Goal: Task Accomplishment & Management: Complete application form

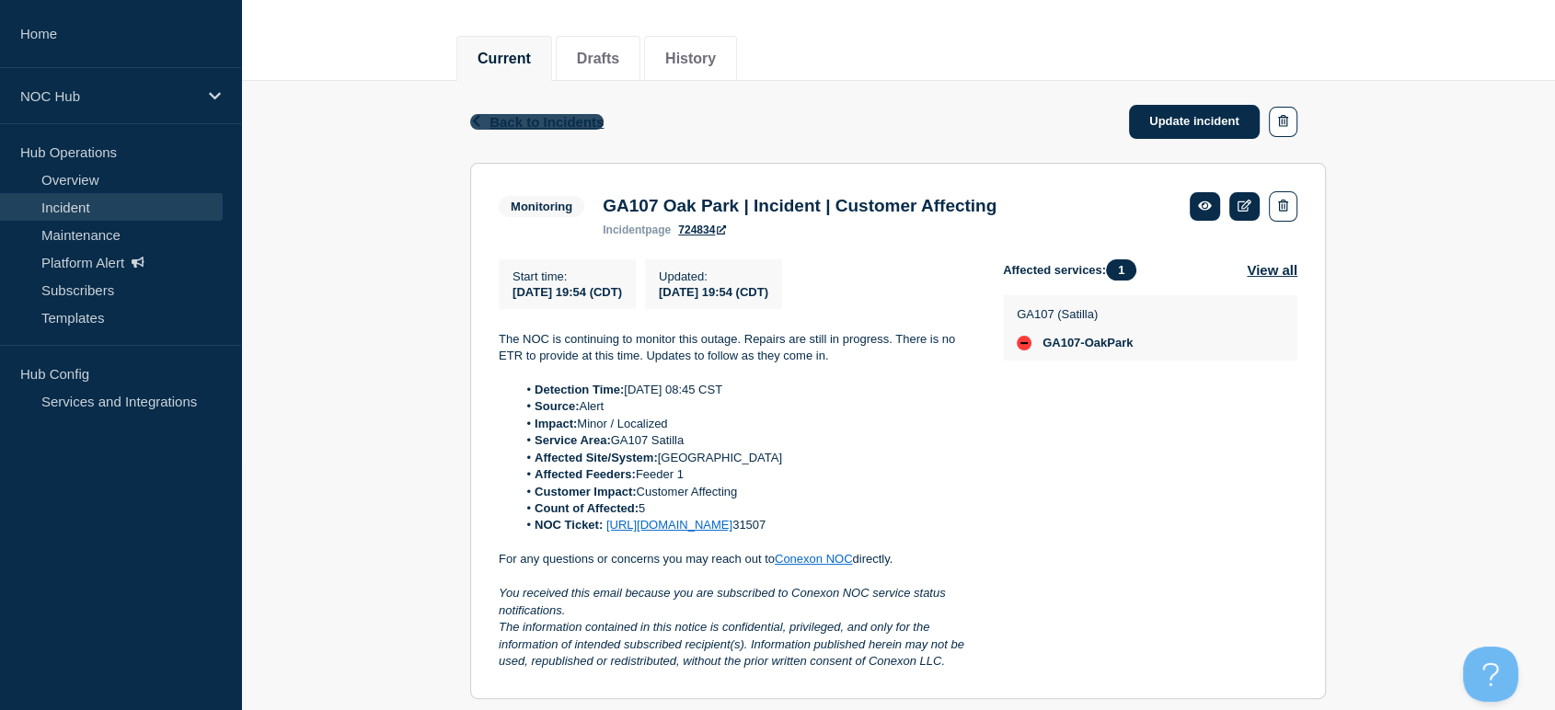
click at [499, 121] on span "Back to Incidents" at bounding box center [547, 122] width 114 height 16
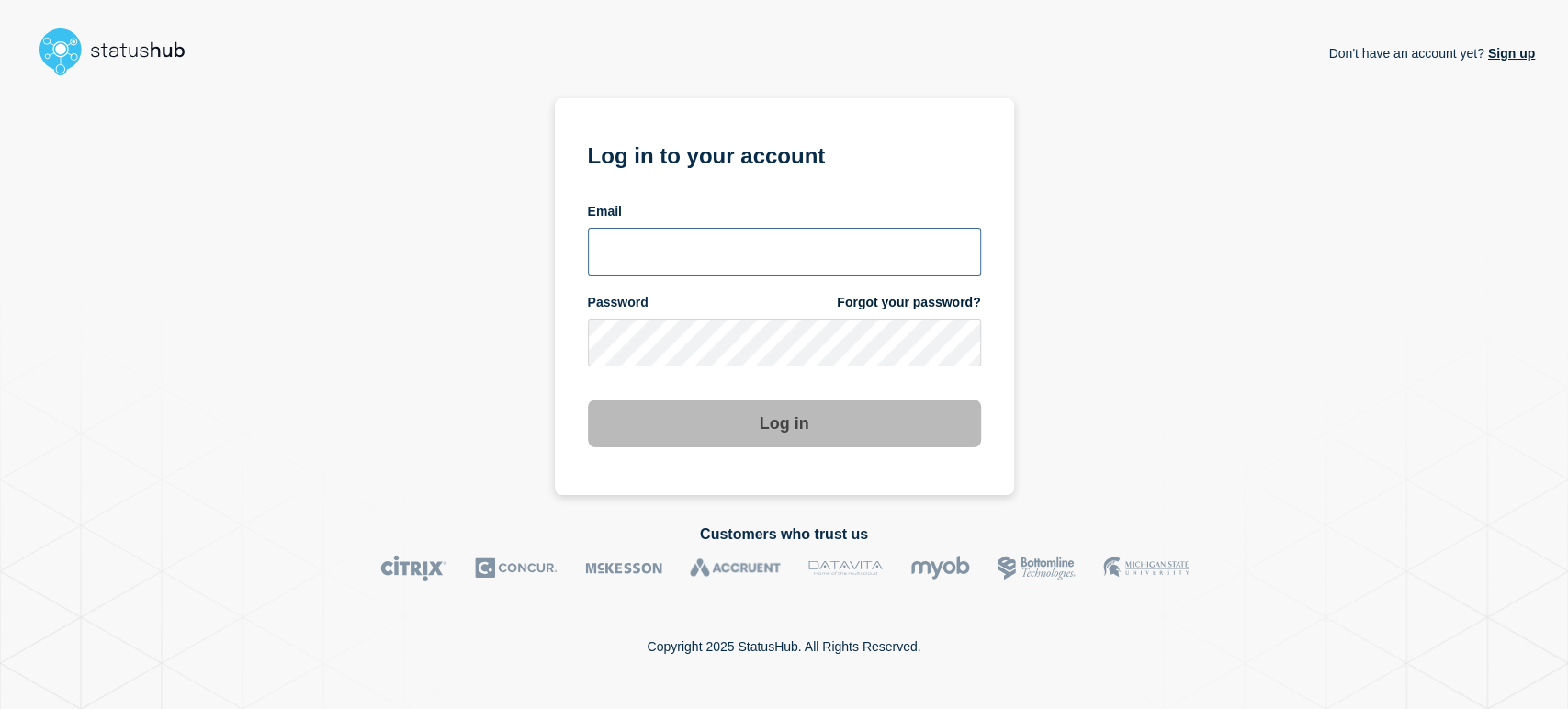
click at [673, 249] on input "email input" at bounding box center [784, 252] width 393 height 48
type input "[PERSON_NAME][EMAIL_ADDRESS][PERSON_NAME][DOMAIN_NAME]"
click at [588, 399] on button "Log in" at bounding box center [784, 423] width 393 height 48
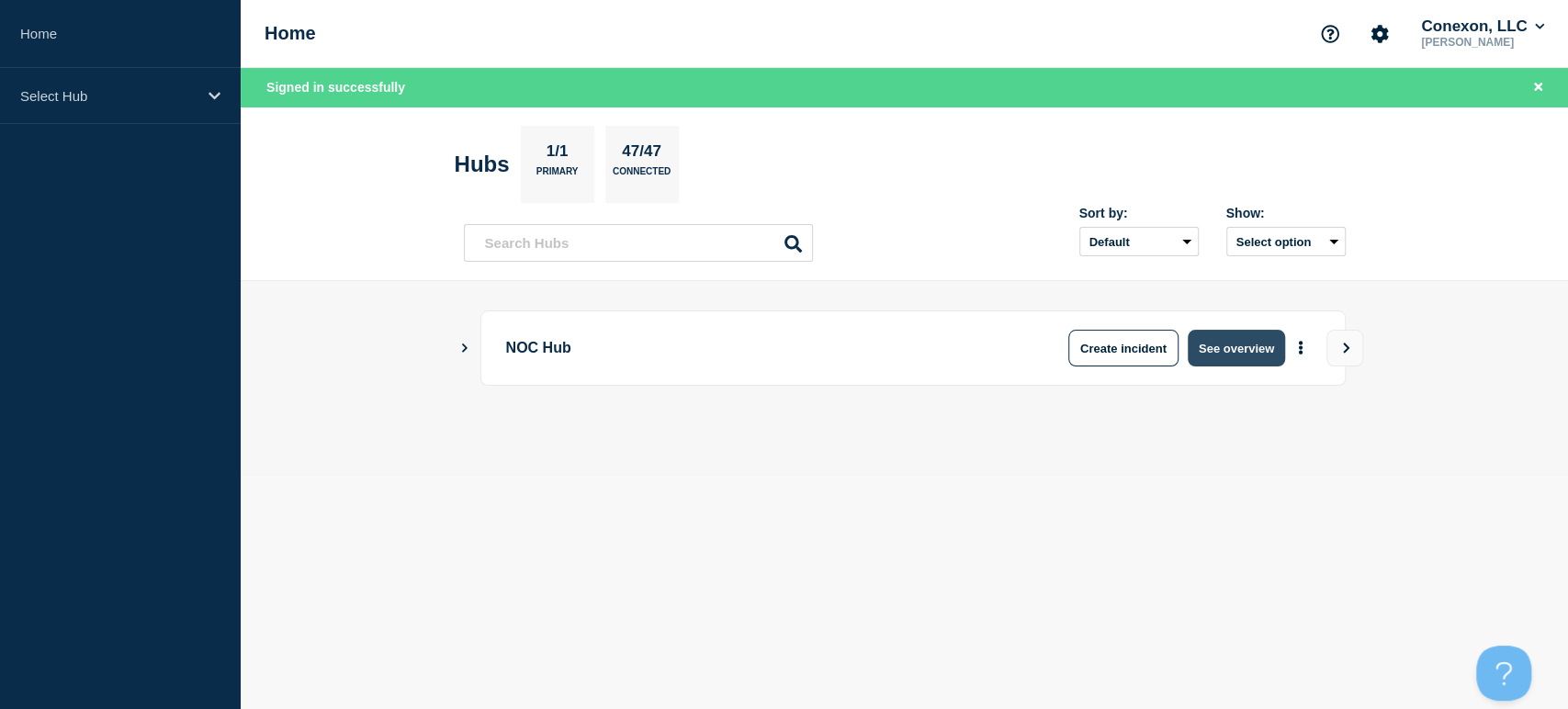
click at [1201, 345] on button "See overview" at bounding box center [1237, 348] width 98 height 37
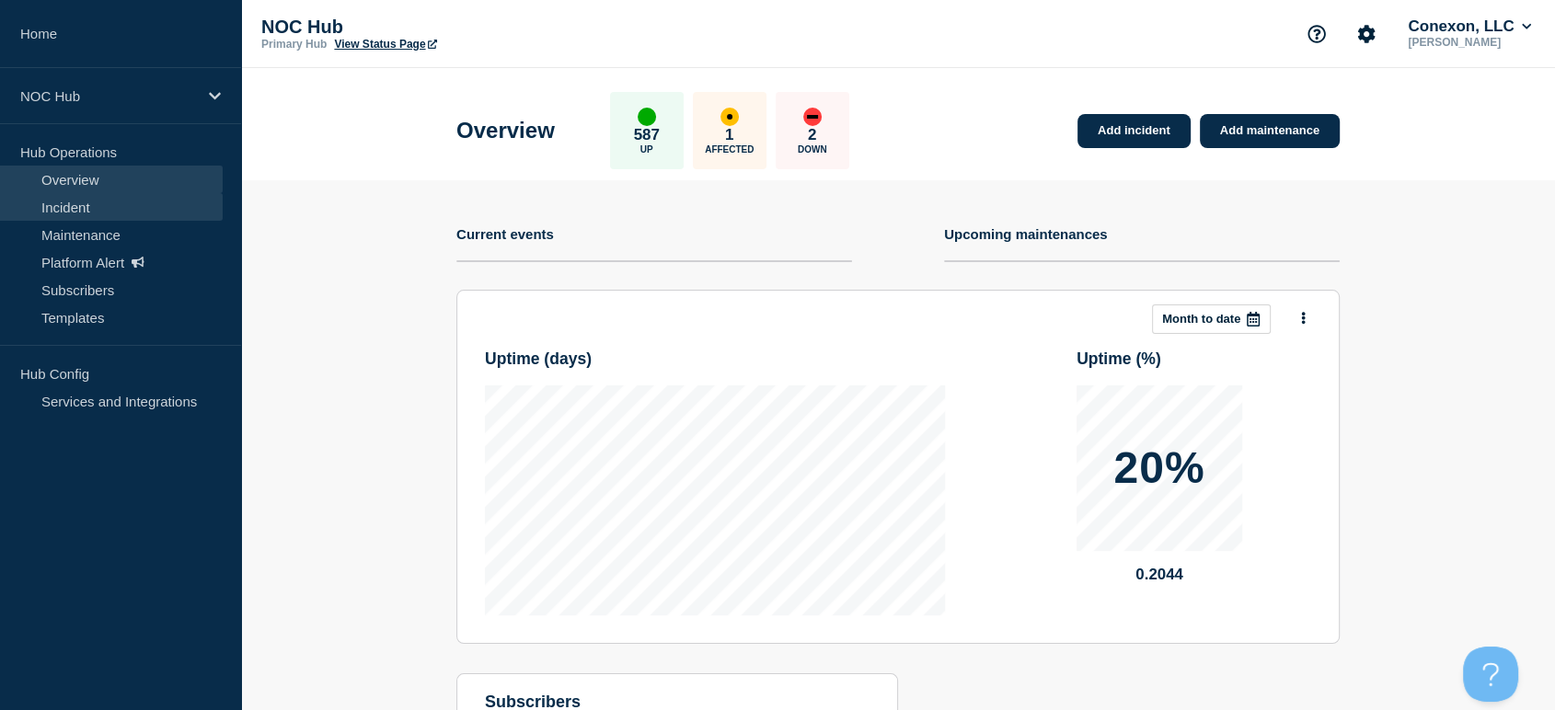
click at [95, 215] on link "Incident" at bounding box center [111, 207] width 223 height 28
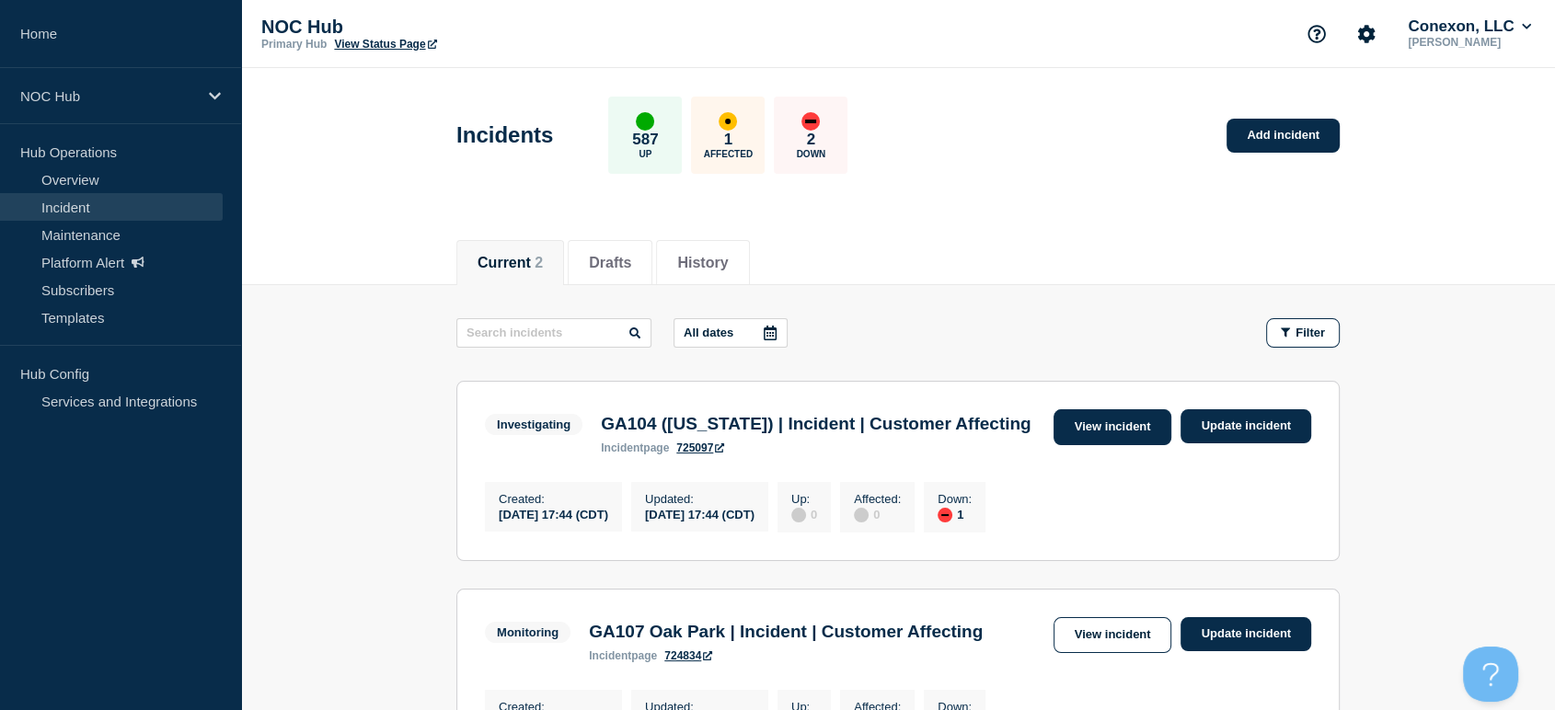
click at [1107, 425] on link "View incident" at bounding box center [1113, 428] width 119 height 36
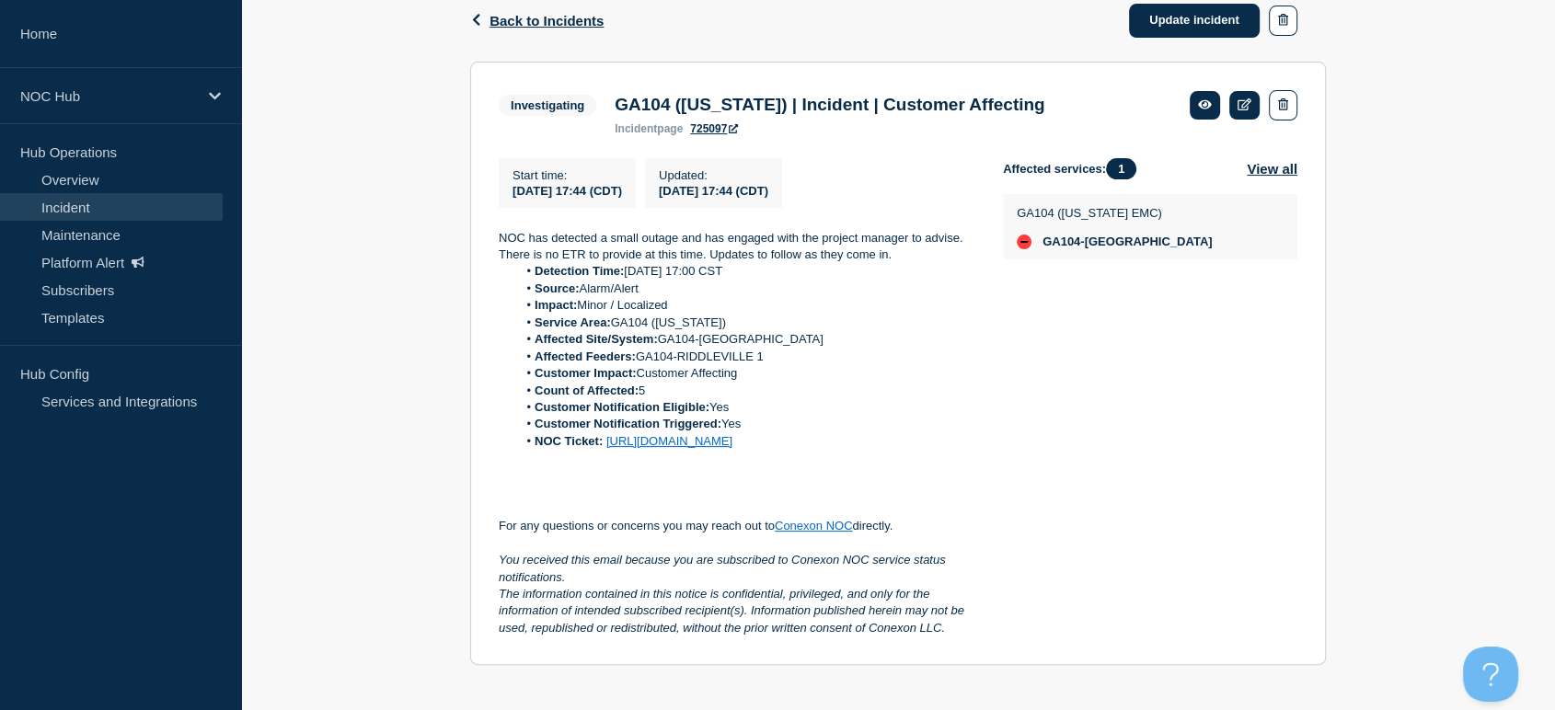
scroll to position [306, 0]
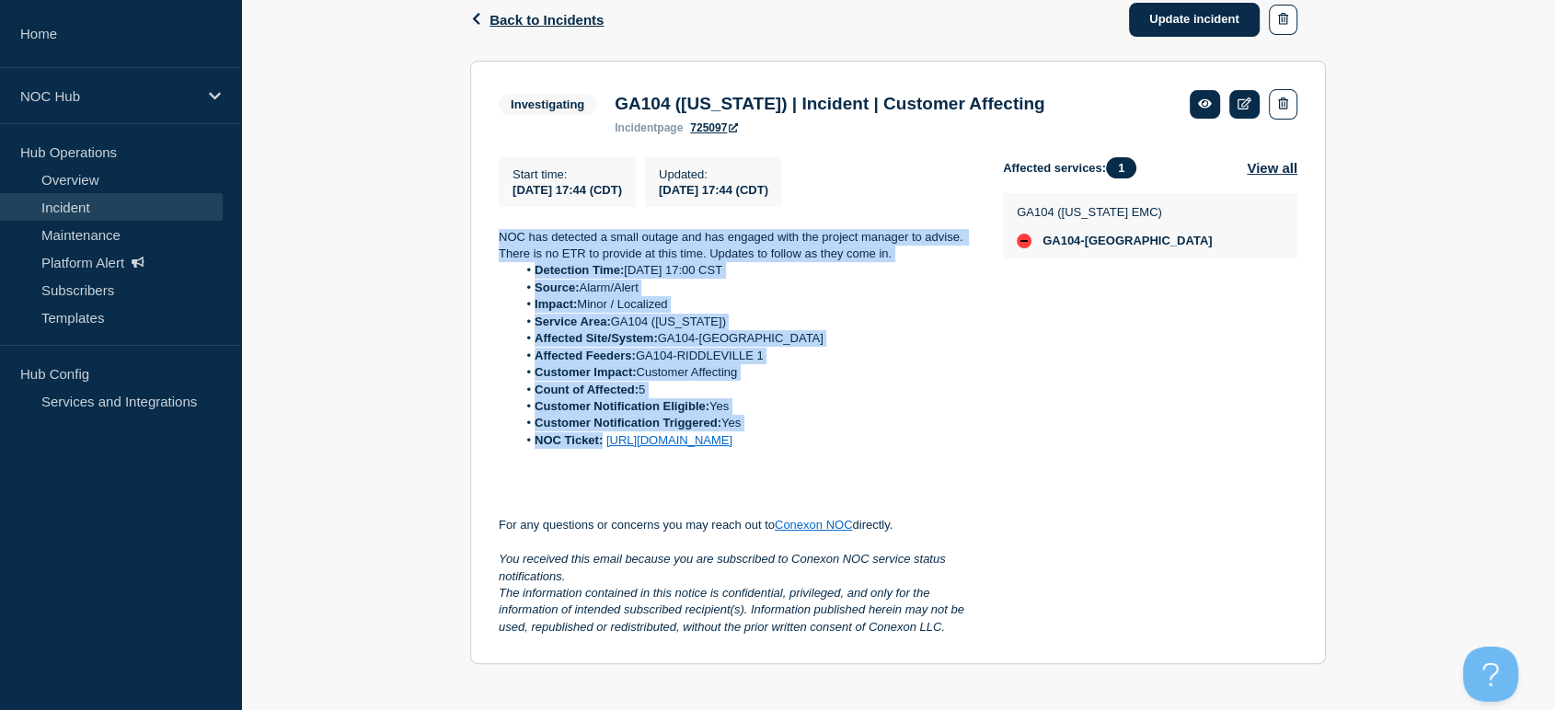
drag, startPoint x: 496, startPoint y: 235, endPoint x: 603, endPoint y: 452, distance: 242.0
click at [603, 452] on section "Investigating GA104 (Washington) | Incident | Customer Affecting incident page …" at bounding box center [898, 363] width 856 height 605
click at [479, 230] on section "Investigating GA104 (Washington) | Incident | Customer Affecting incident page …" at bounding box center [898, 363] width 856 height 605
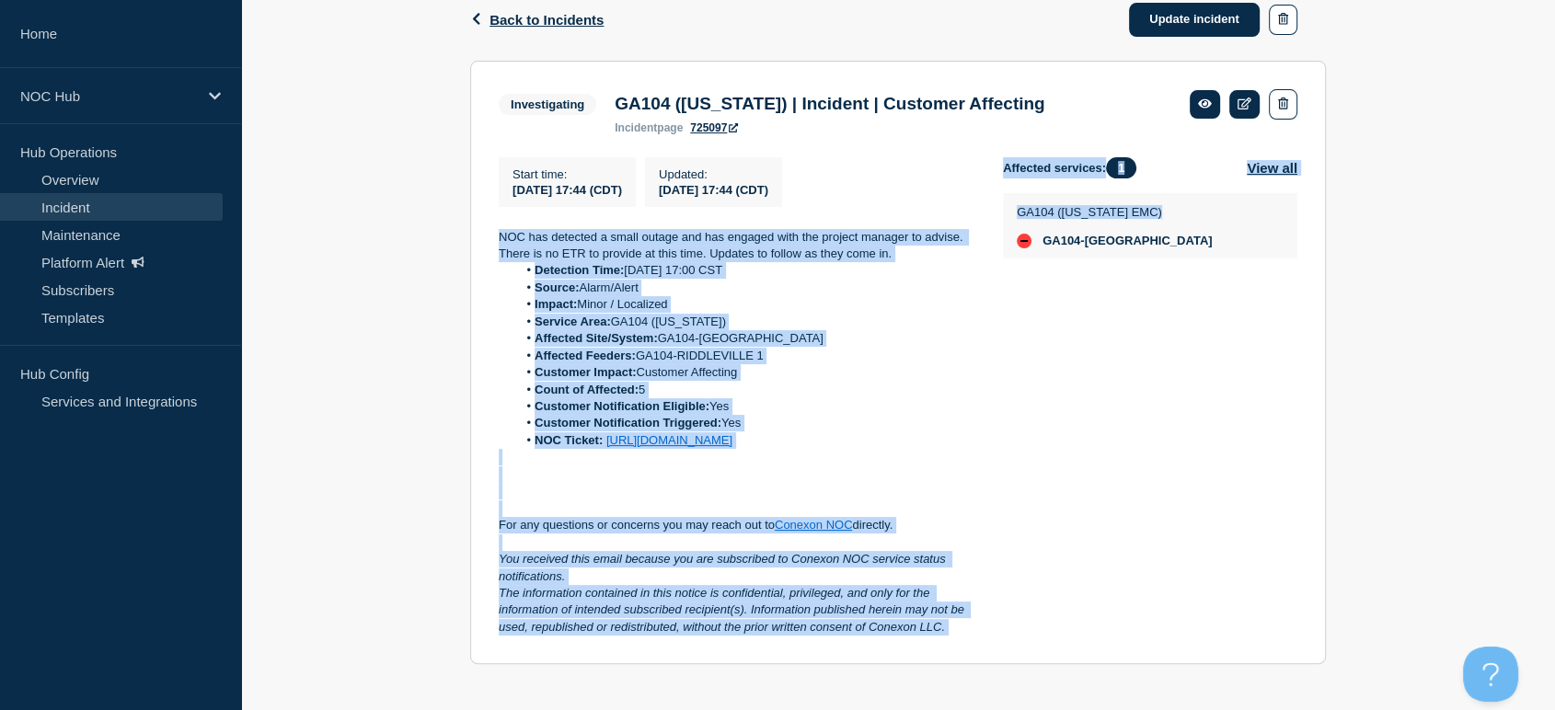
drag, startPoint x: 488, startPoint y: 226, endPoint x: 1021, endPoint y: 641, distance: 674.9
click at [1021, 641] on section "Investigating GA104 (Washington) | Incident | Customer Affecting incident page …" at bounding box center [898, 363] width 856 height 605
copy div "NOC has detected a small outage and has engaged with the project manager to adv…"
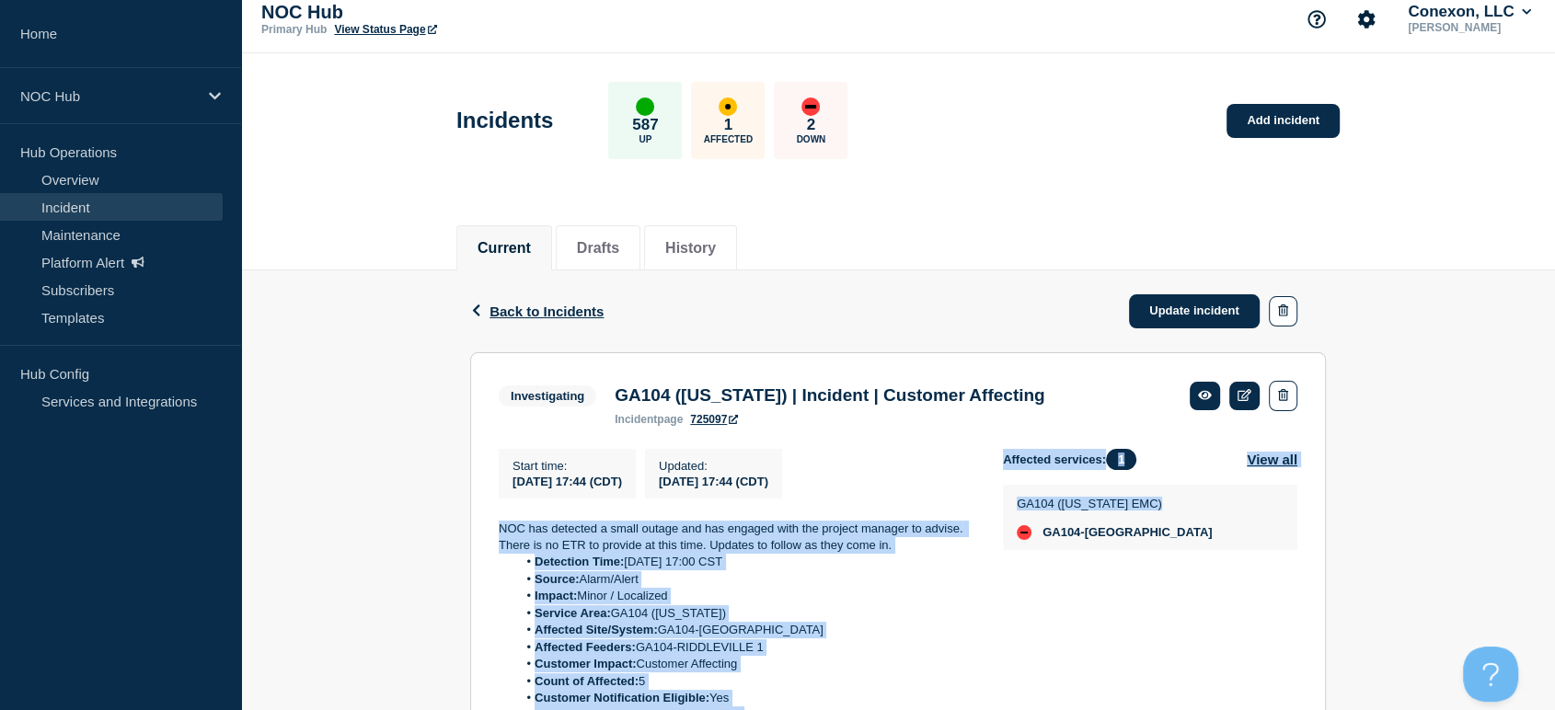
scroll to position [0, 0]
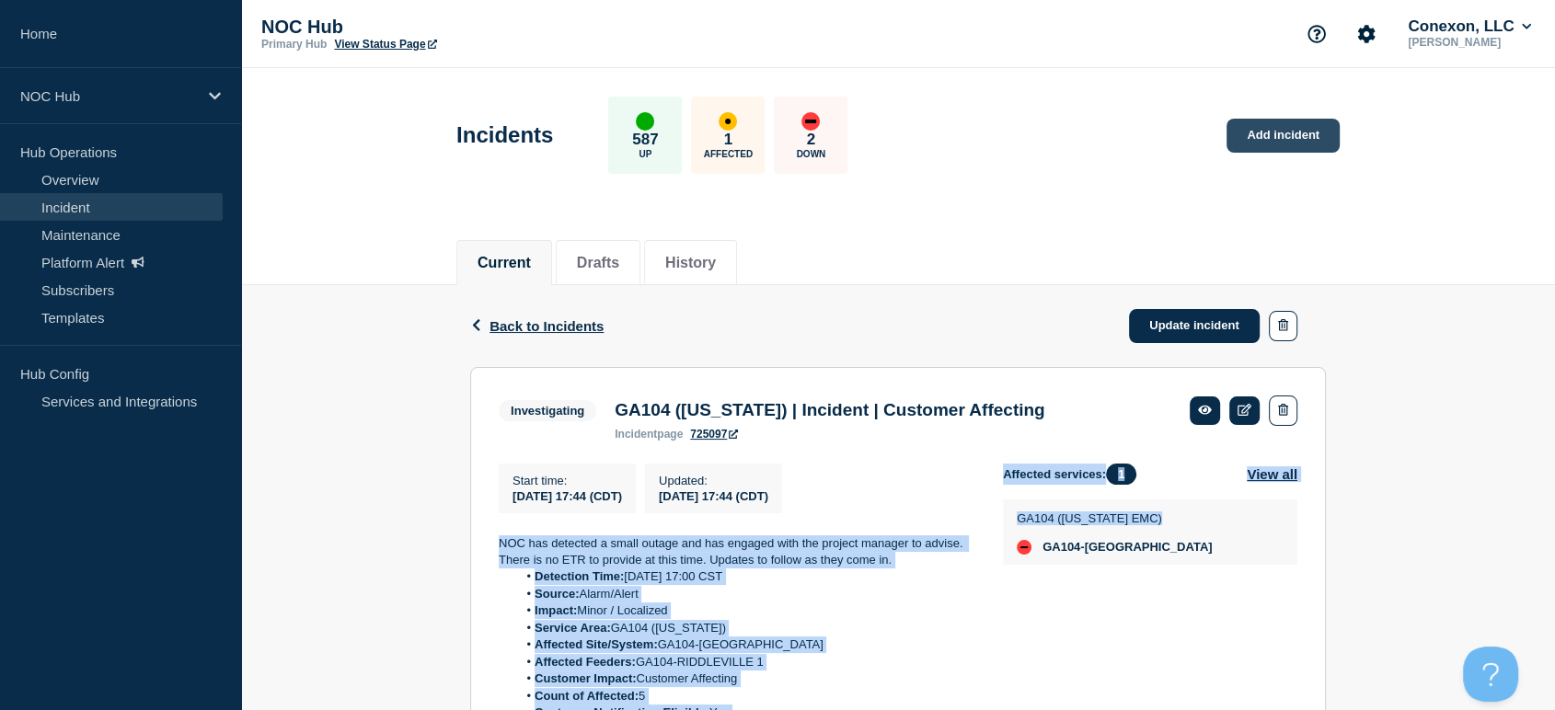
click at [1289, 130] on link "Add incident" at bounding box center [1283, 136] width 113 height 34
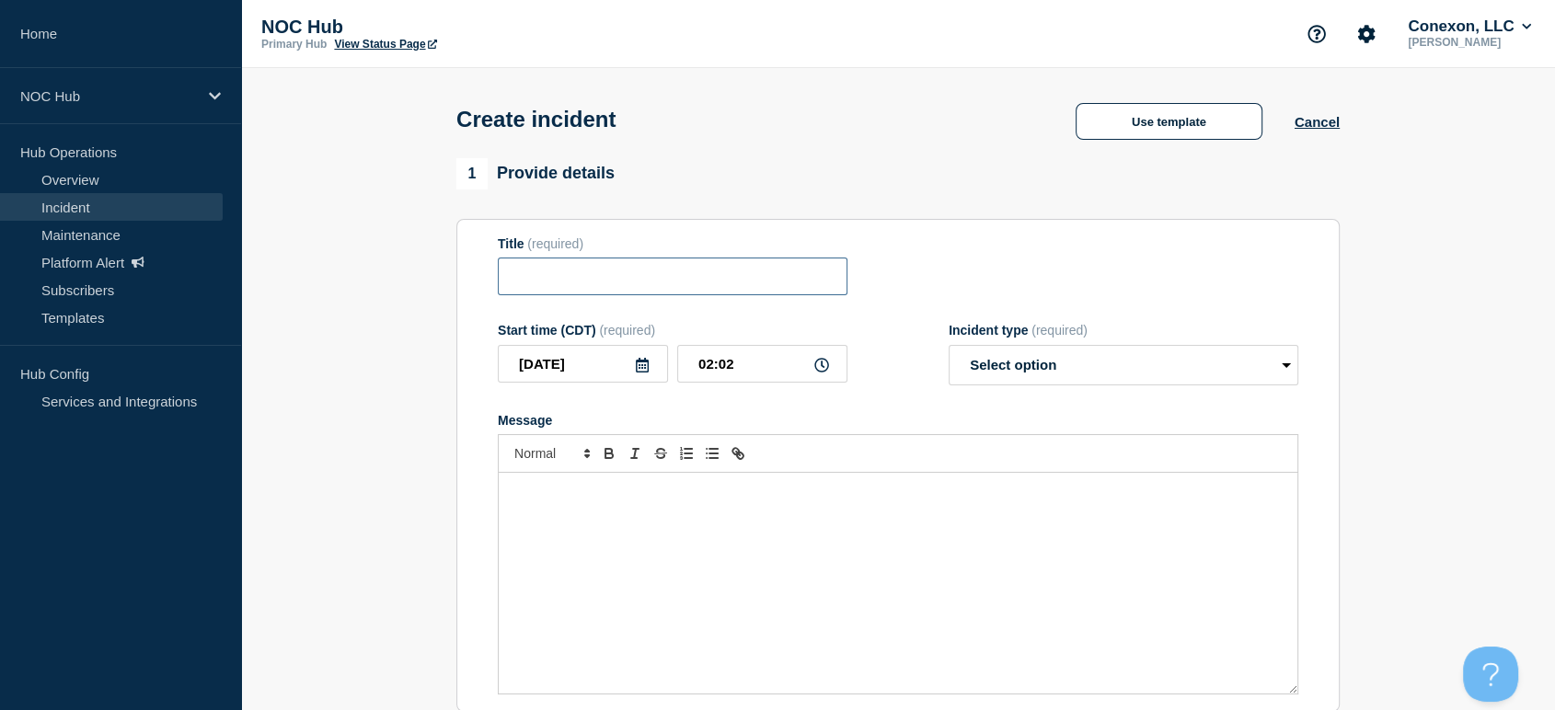
click at [618, 279] on input "Title" at bounding box center [673, 277] width 350 height 38
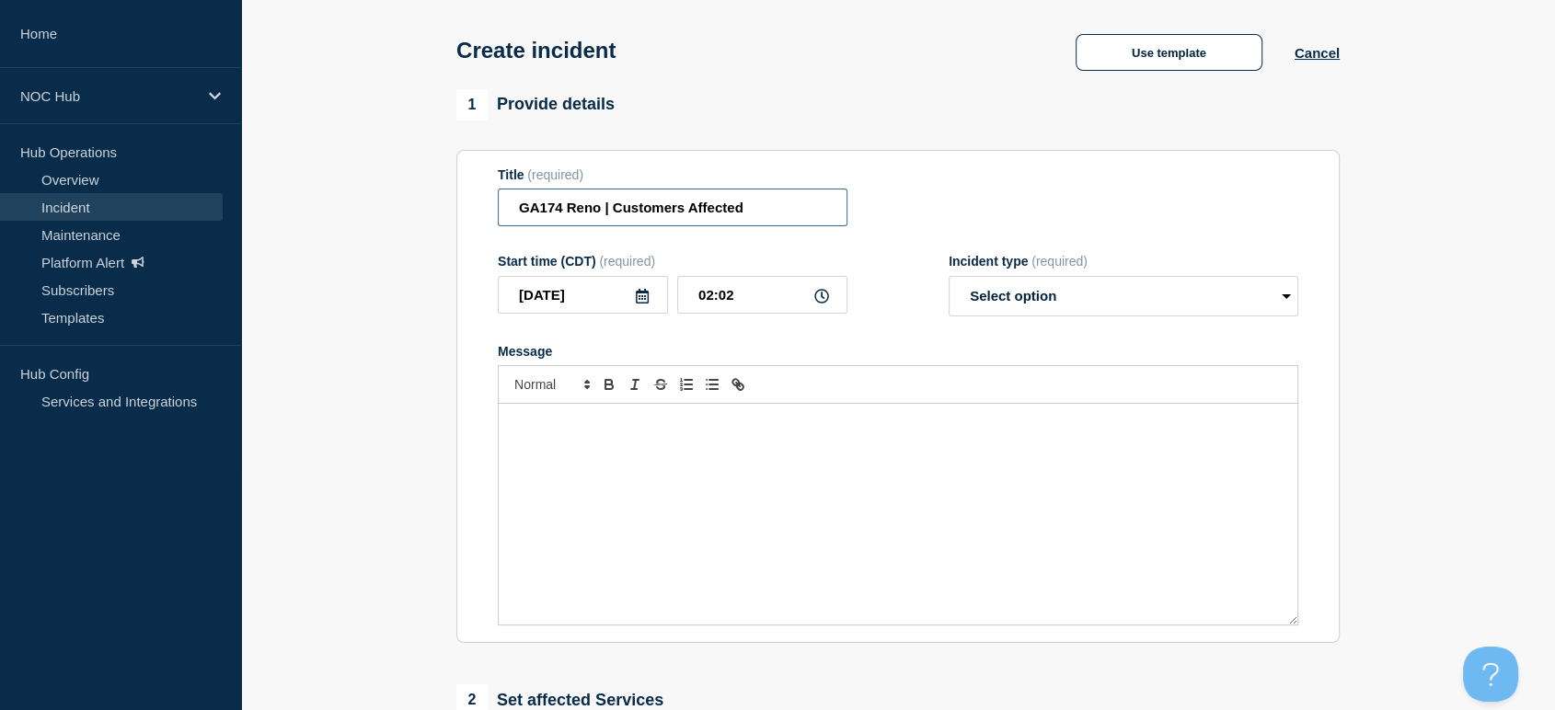
scroll to position [204, 0]
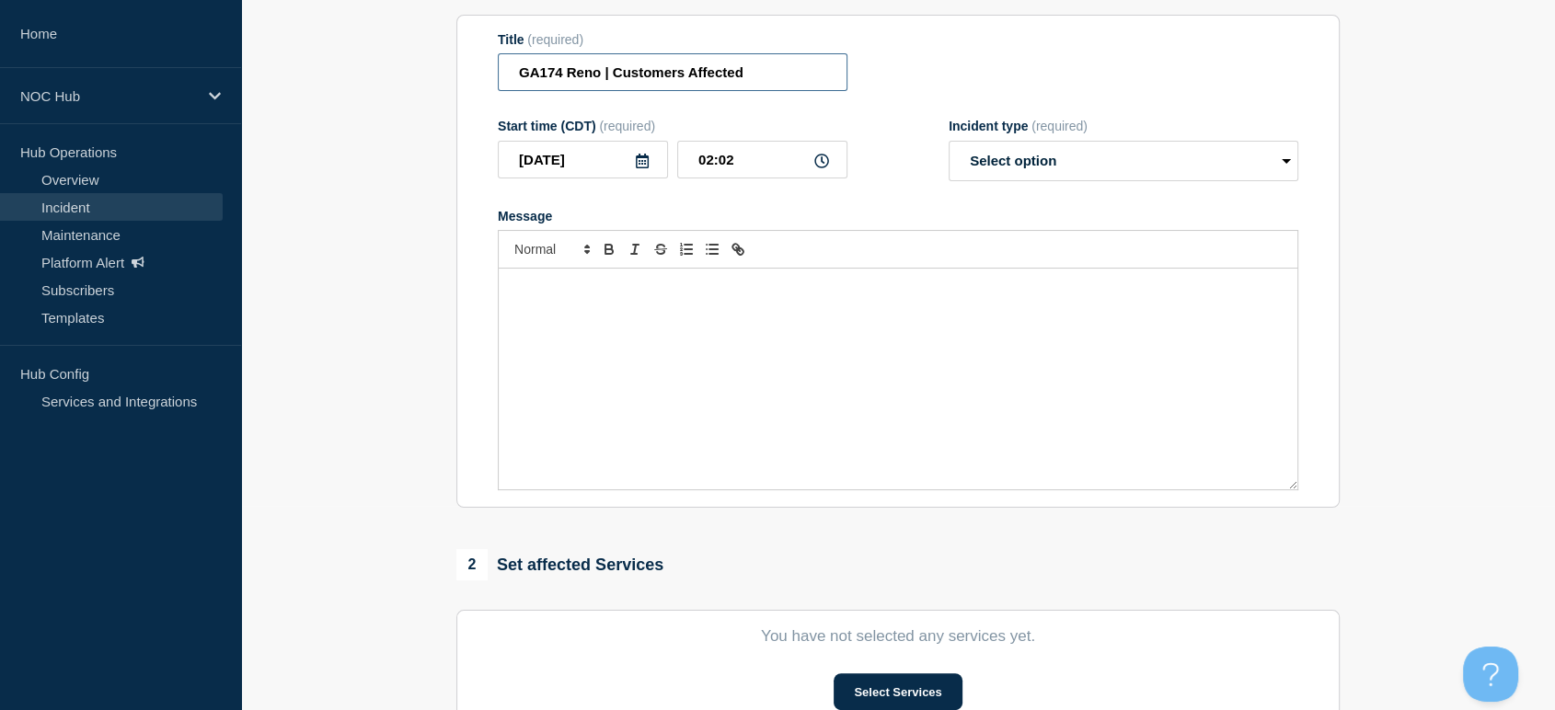
type input "GA174 Reno | Customers Affected"
click at [1055, 160] on select "Select option Investigating Identified Monitoring" at bounding box center [1124, 161] width 350 height 40
select select "investigating"
click at [949, 145] on select "Select option Investigating Identified Monitoring" at bounding box center [1124, 161] width 350 height 40
click at [857, 361] on div "Message" at bounding box center [898, 379] width 799 height 221
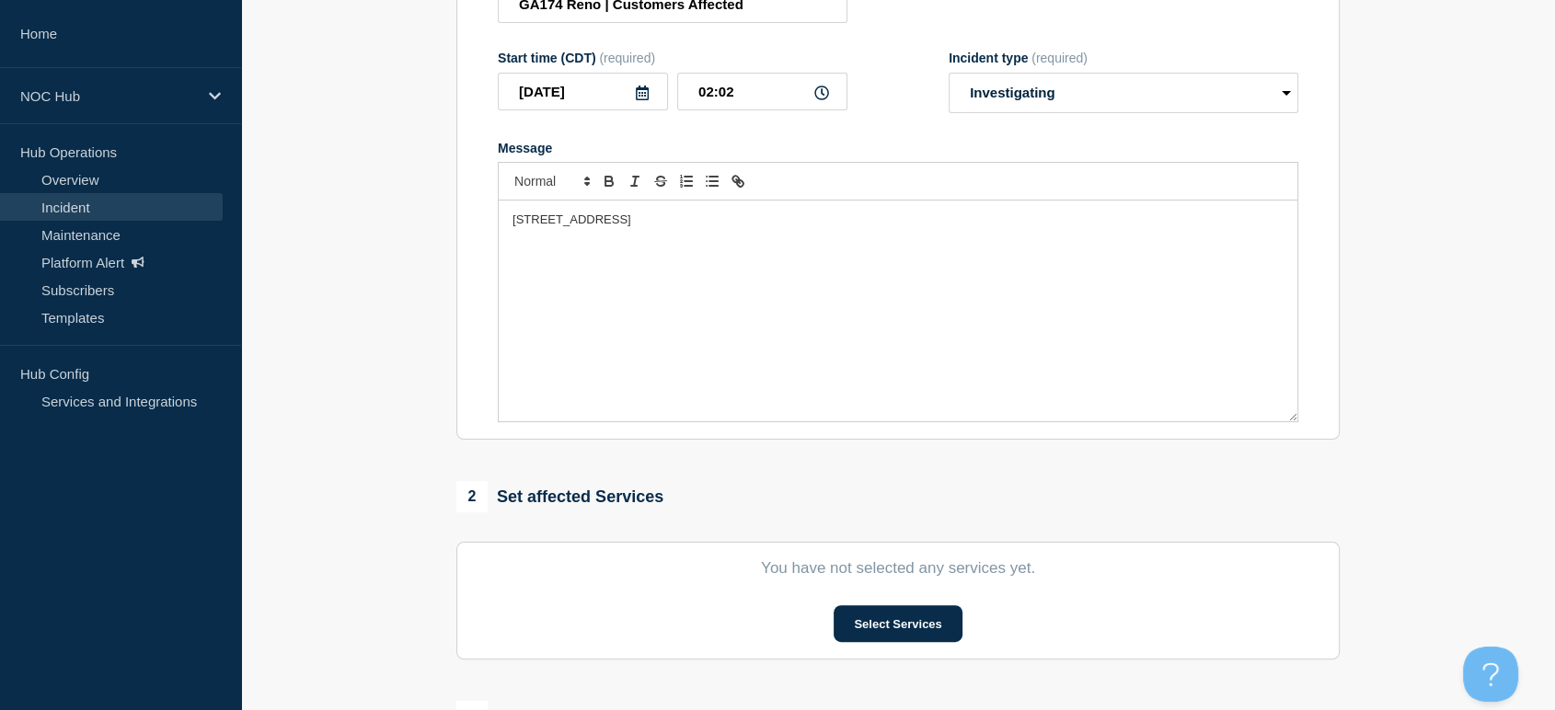
scroll to position [306, 0]
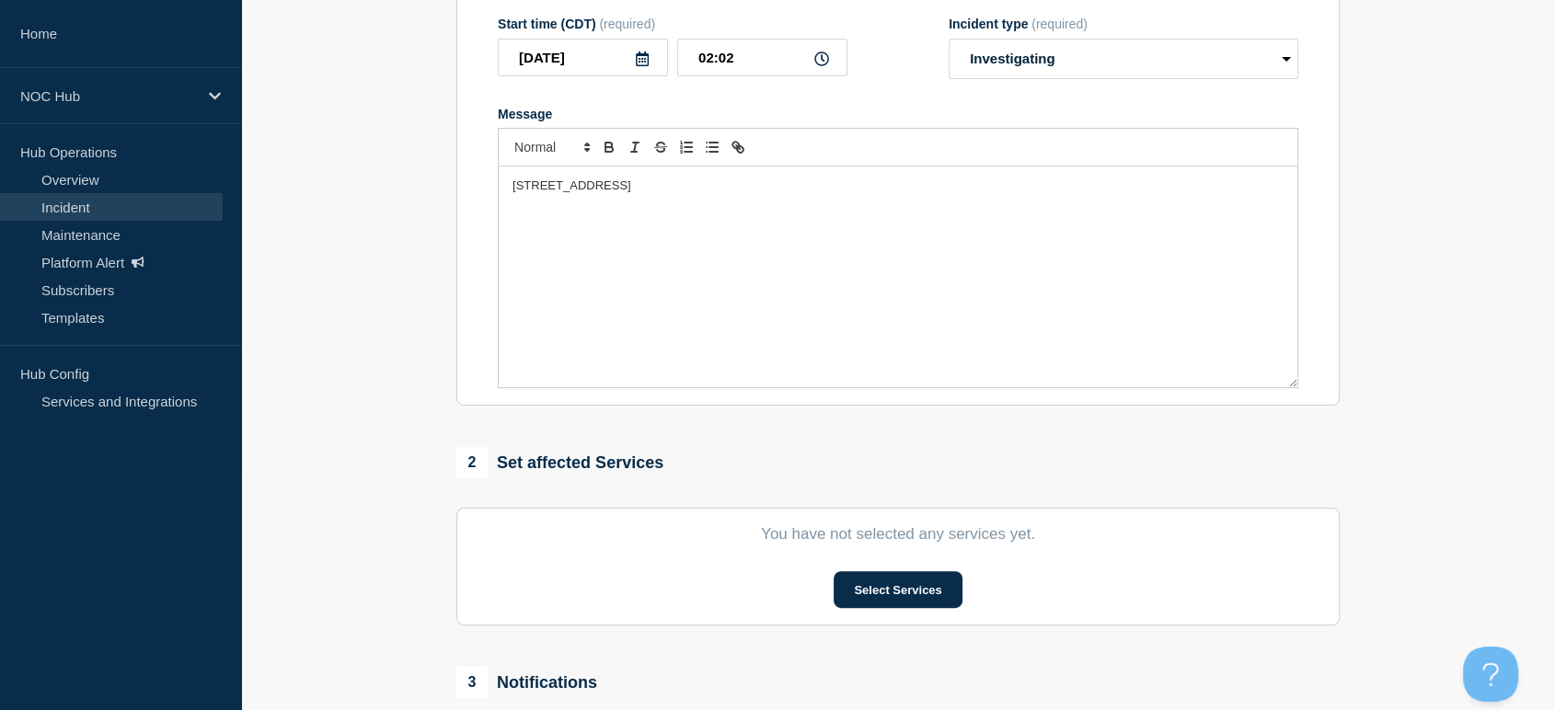
click at [771, 181] on div "418 MERIDIAN RD, Thomasville, GA, 31792" at bounding box center [898, 277] width 799 height 221
drag, startPoint x: 735, startPoint y: 190, endPoint x: 477, endPoint y: 203, distance: 259.0
click at [477, 203] on section "Title (required) GA174 Reno | Customers Affected Start time (CDT) (required) 20…" at bounding box center [897, 160] width 883 height 494
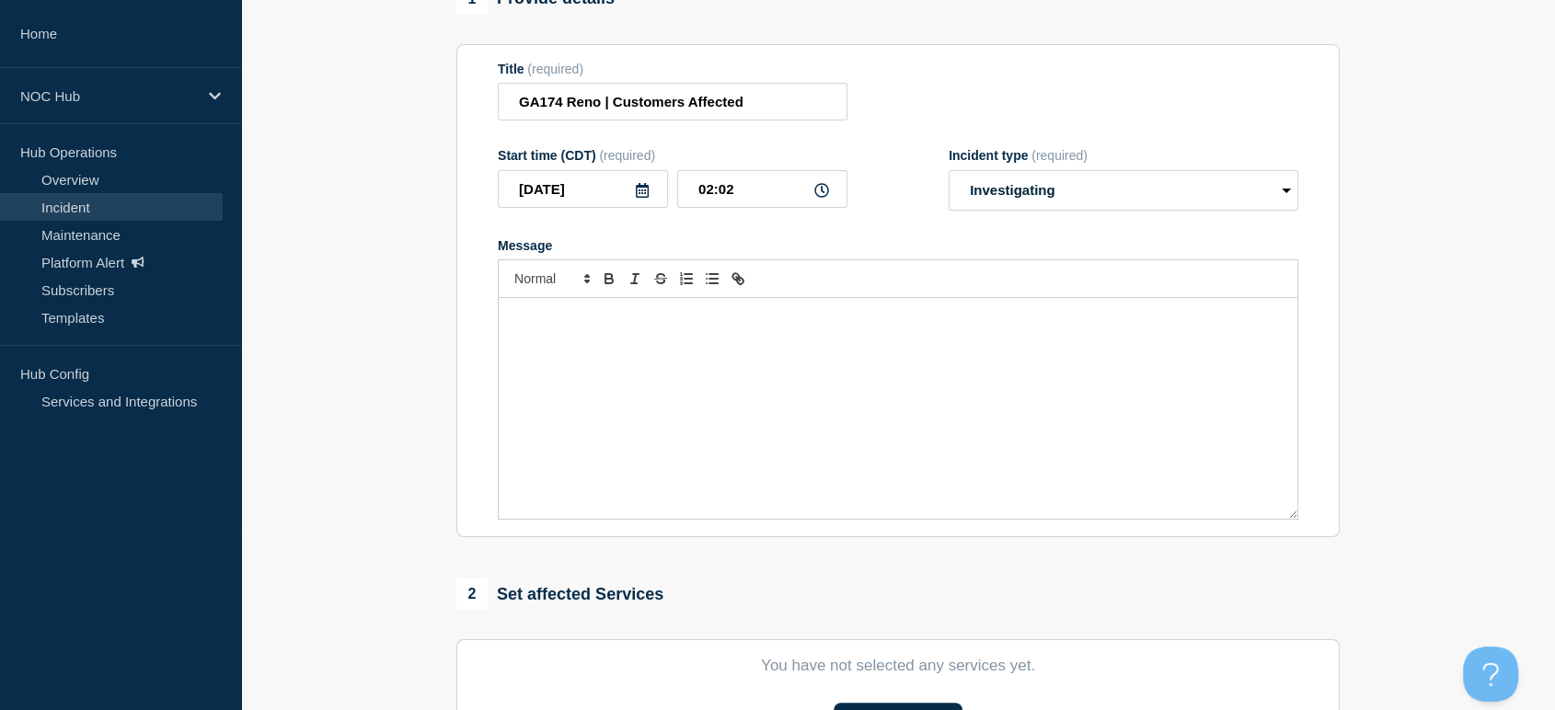
scroll to position [0, 0]
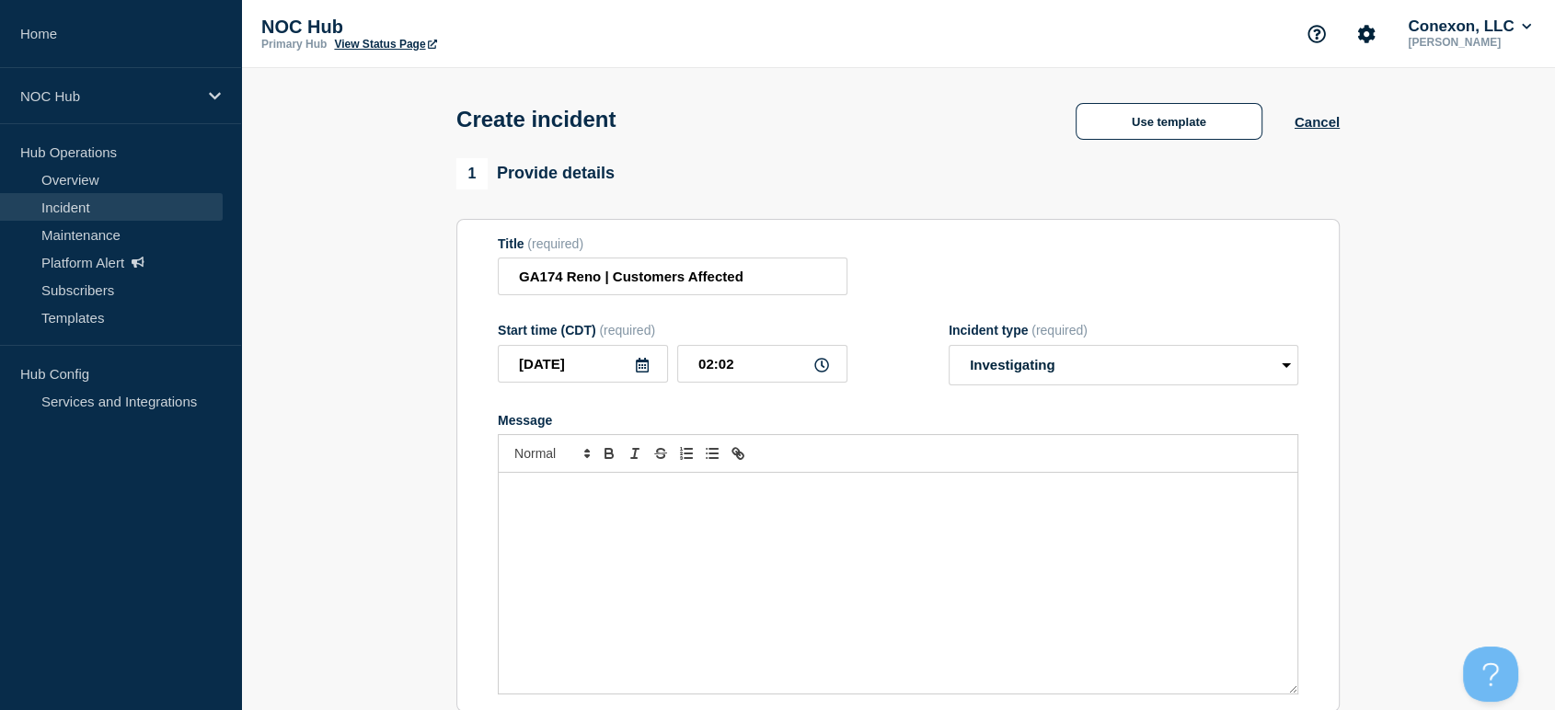
click at [539, 517] on div "Message" at bounding box center [898, 583] width 799 height 221
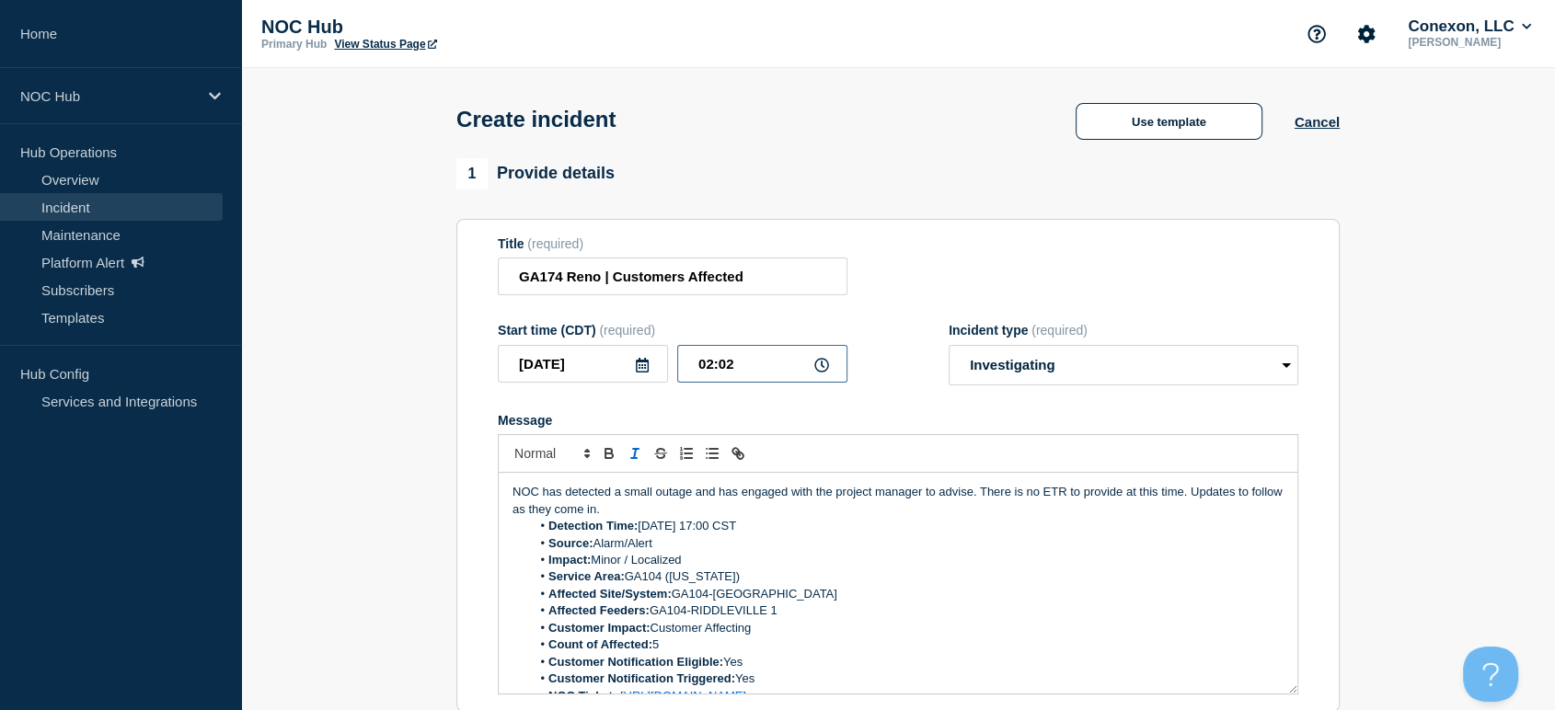
drag, startPoint x: 766, startPoint y: 369, endPoint x: 696, endPoint y: 370, distance: 69.9
click at [696, 370] on input "02:02" at bounding box center [762, 364] width 170 height 38
click at [949, 287] on div "Title (required) GA174 Reno | Customers Affected" at bounding box center [898, 267] width 801 height 60
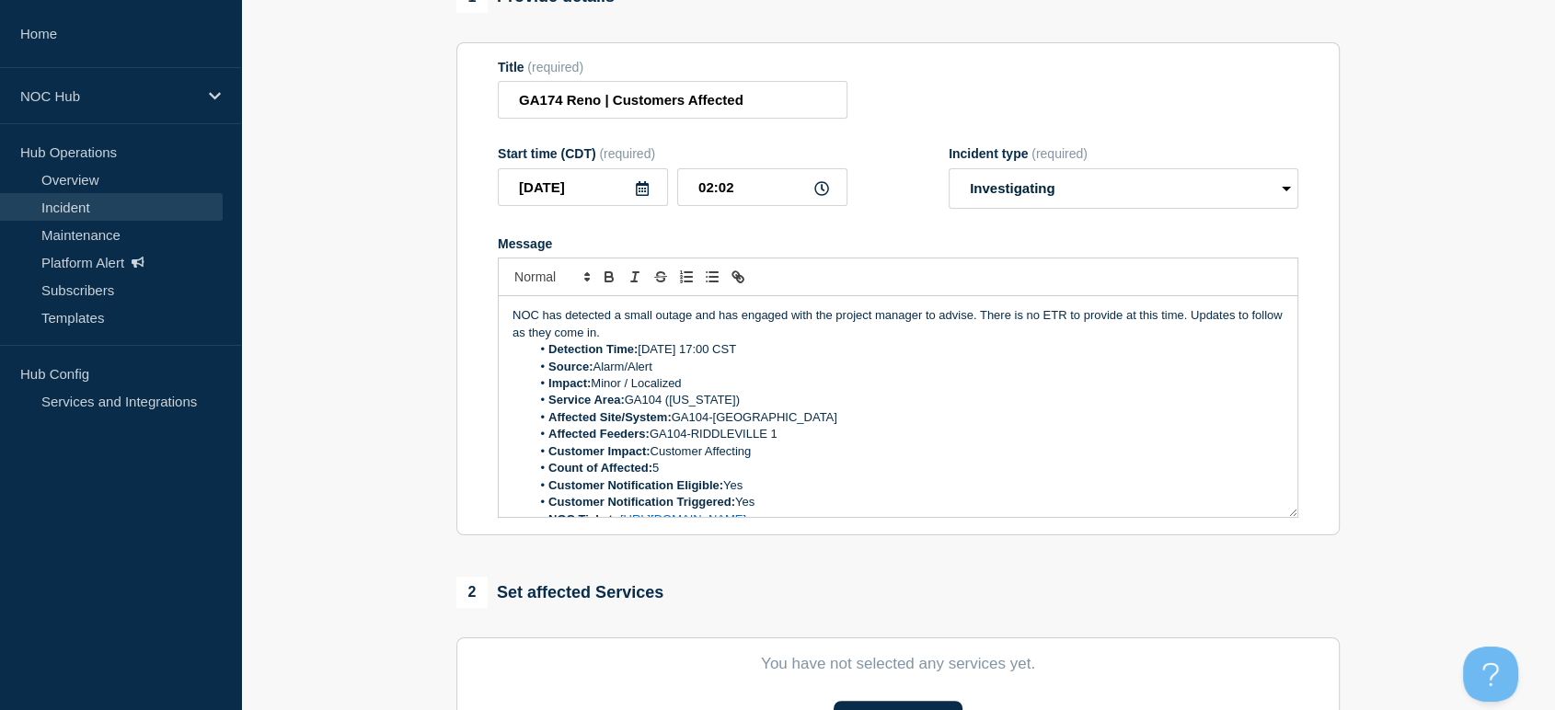
scroll to position [306, 0]
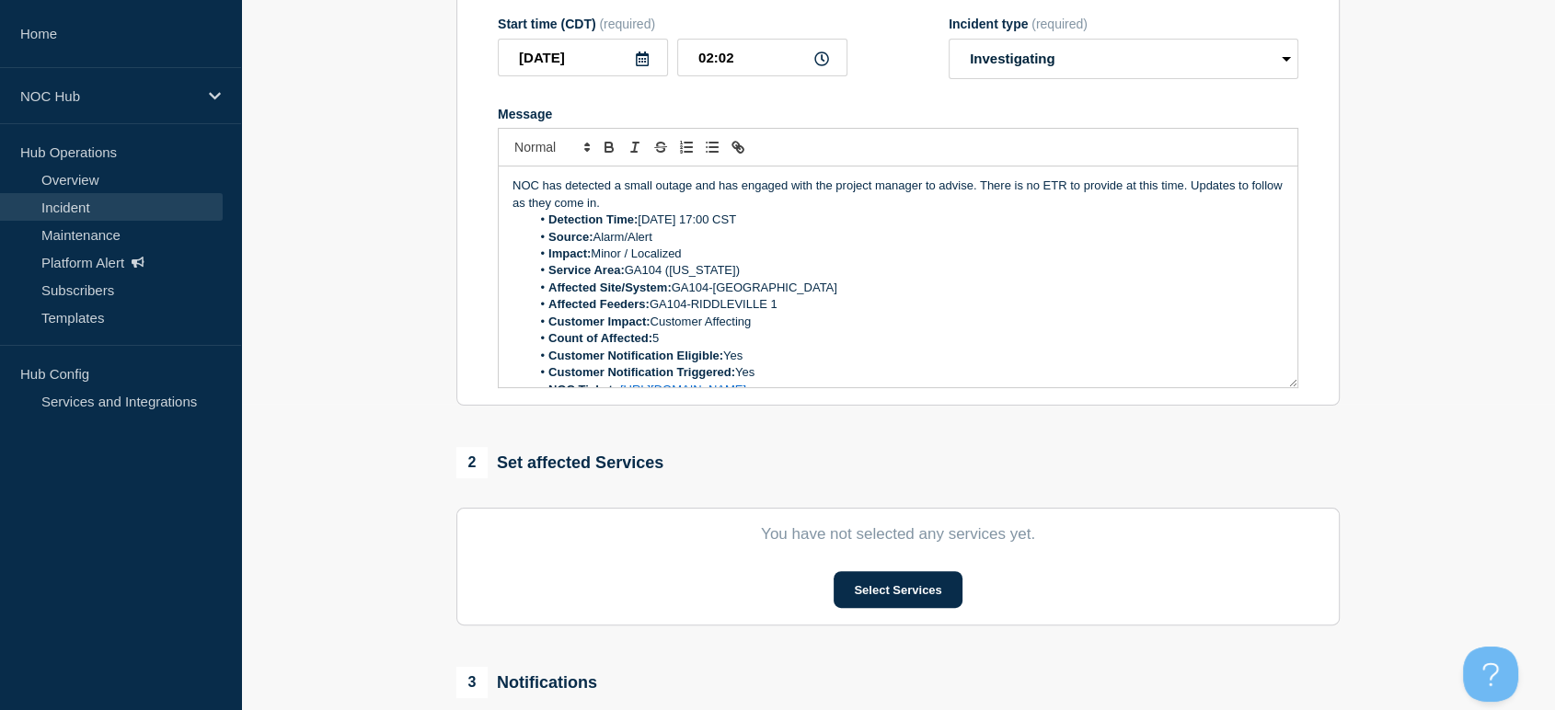
click at [746, 223] on li "Detection Time: Sep 28, 2025, 17:00 CST" at bounding box center [908, 220] width 754 height 17
click at [677, 220] on li "Detection Time: Sep 28, 2025, 01:05 CST" at bounding box center [908, 220] width 754 height 17
click at [754, 55] on input "02:02" at bounding box center [762, 58] width 170 height 38
click at [826, 56] on icon at bounding box center [821, 59] width 15 height 15
drag, startPoint x: 797, startPoint y: 57, endPoint x: 717, endPoint y: 63, distance: 80.3
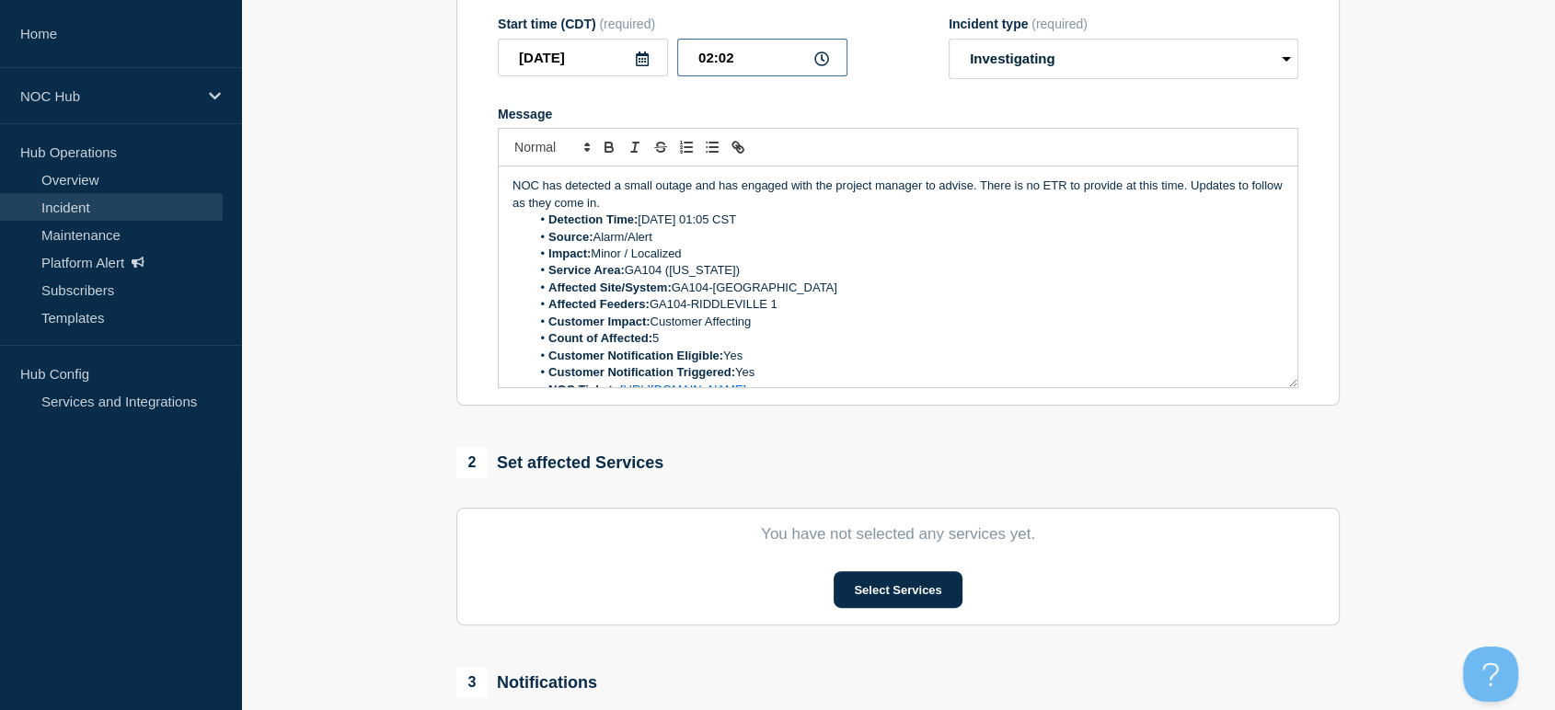
click at [725, 63] on input "02:02" at bounding box center [762, 58] width 170 height 38
click at [699, 63] on input "02:02" at bounding box center [762, 58] width 170 height 38
click at [745, 59] on input "02:02" at bounding box center [762, 58] width 170 height 38
type input "01:05"
click at [751, 271] on li "Service Area: GA104 (Washington)" at bounding box center [908, 270] width 754 height 17
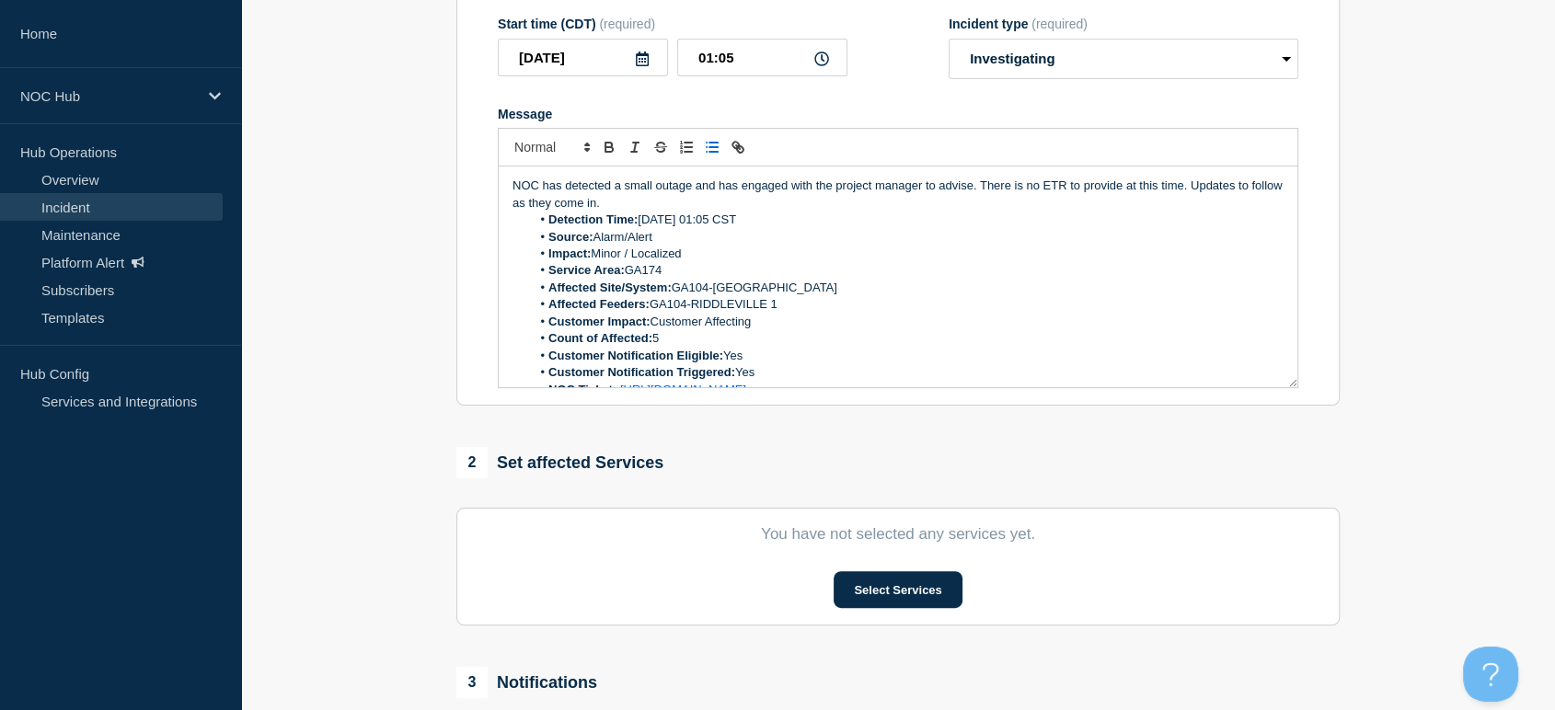
click at [796, 289] on li "Affected Site/System: GA104-RIDDLEVILLE" at bounding box center [908, 288] width 754 height 17
click at [794, 288] on li "Affected Site/System: GA104-RIDDLEVILLE" at bounding box center [908, 288] width 754 height 17
click at [781, 306] on li "Affected Feeders: GA104-RIDDLEVILLE 1" at bounding box center [908, 304] width 754 height 17
click at [664, 342] on li "Count of Affected: 5" at bounding box center [908, 338] width 754 height 17
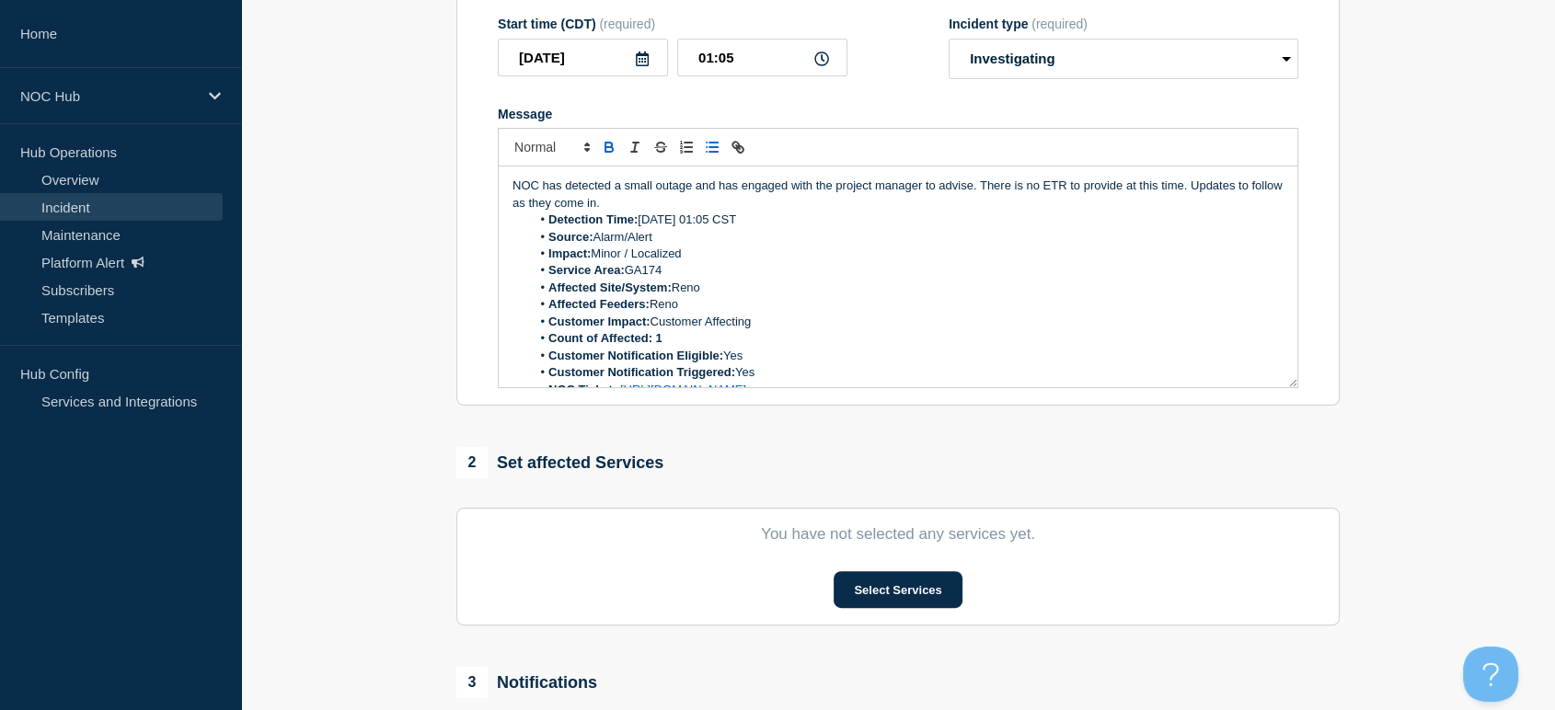
scroll to position [175, 0]
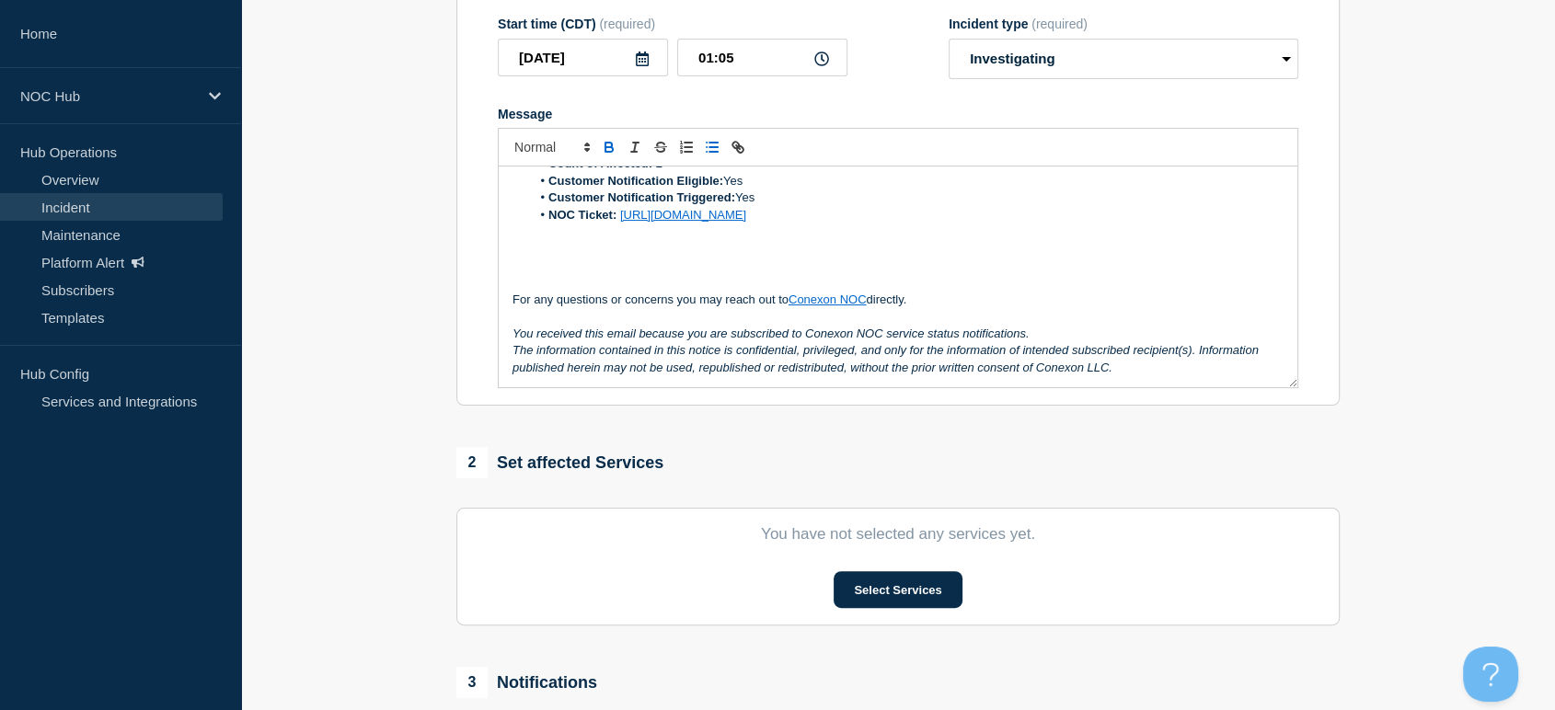
drag, startPoint x: 1024, startPoint y: 222, endPoint x: 641, endPoint y: 231, distance: 383.0
click at [621, 224] on li "NOC Ticket: https://noc.support.conexon.us/servicedesk/customer/portal/4/CNOC-3…" at bounding box center [908, 215] width 754 height 17
click at [897, 603] on button "Select Services" at bounding box center [898, 590] width 128 height 37
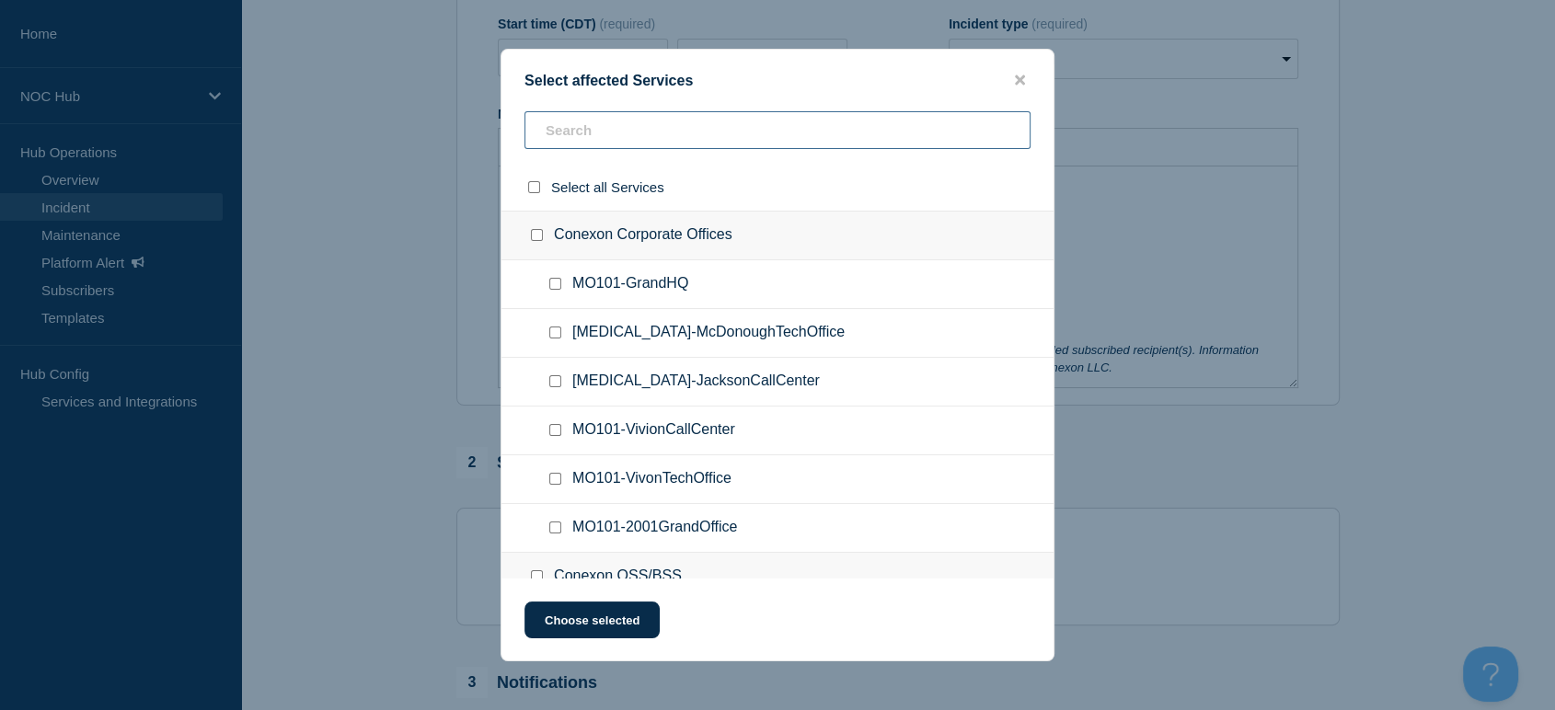
click at [598, 128] on input "text" at bounding box center [778, 130] width 506 height 38
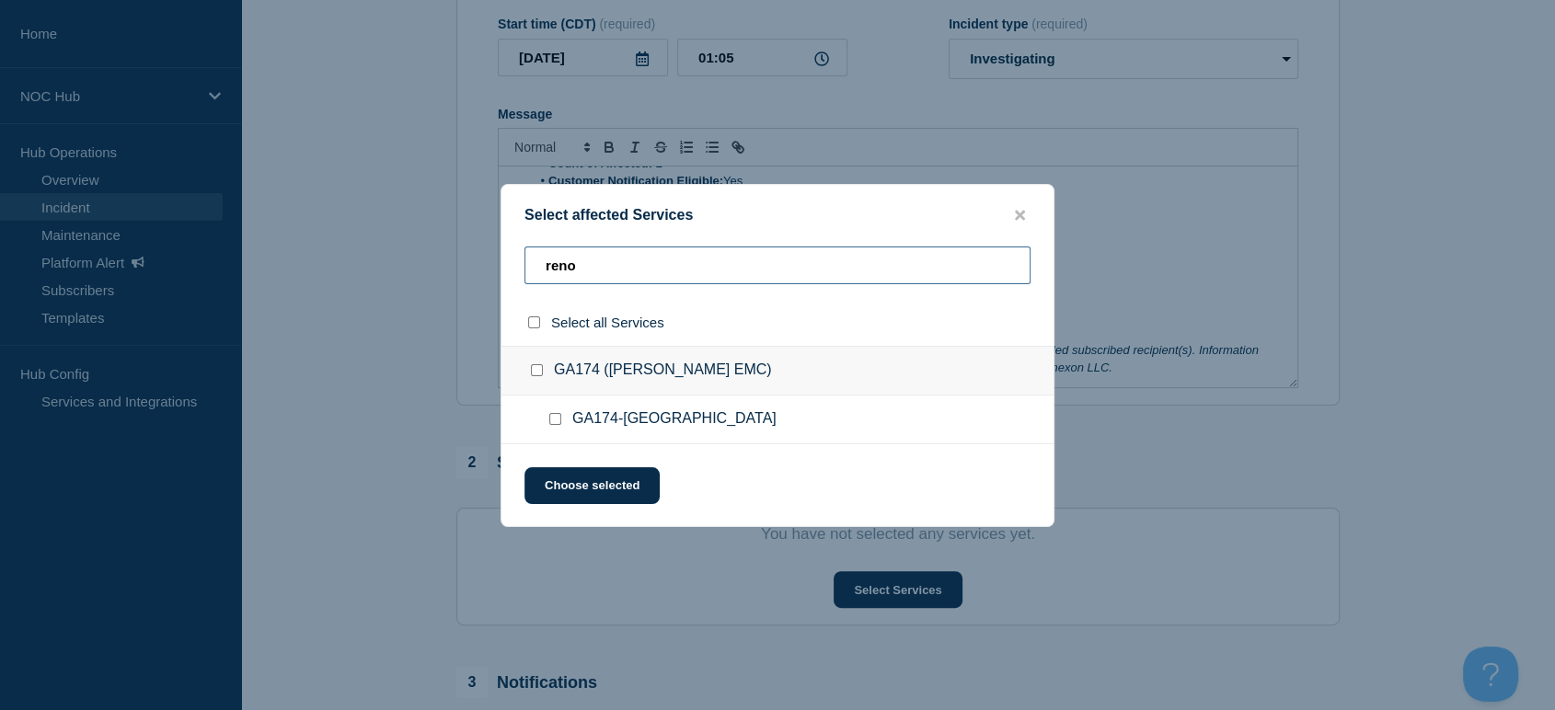
type input "reno"
click at [551, 420] on input "GA174-RENO checkbox" at bounding box center [555, 419] width 12 height 12
checkbox input "true"
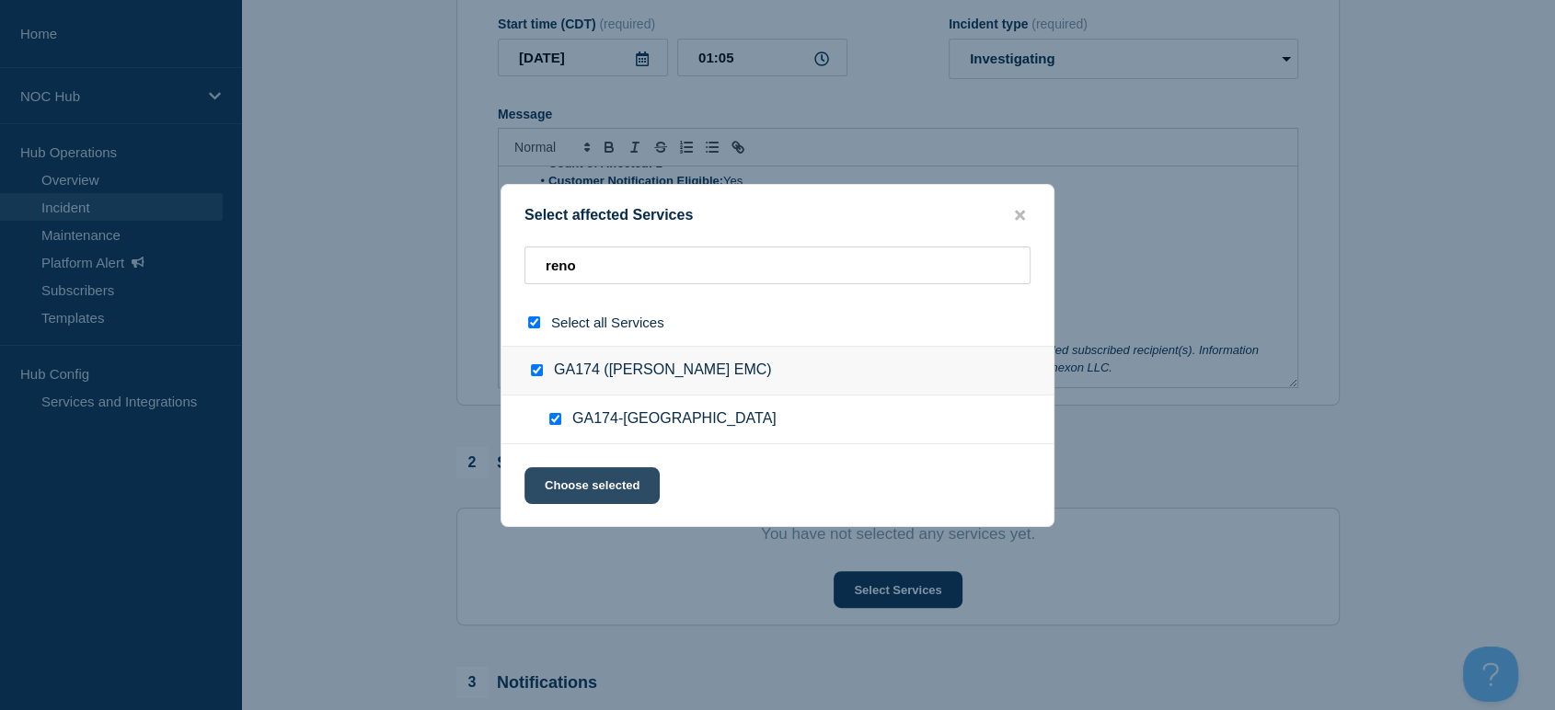
click at [583, 487] on button "Choose selected" at bounding box center [592, 486] width 135 height 37
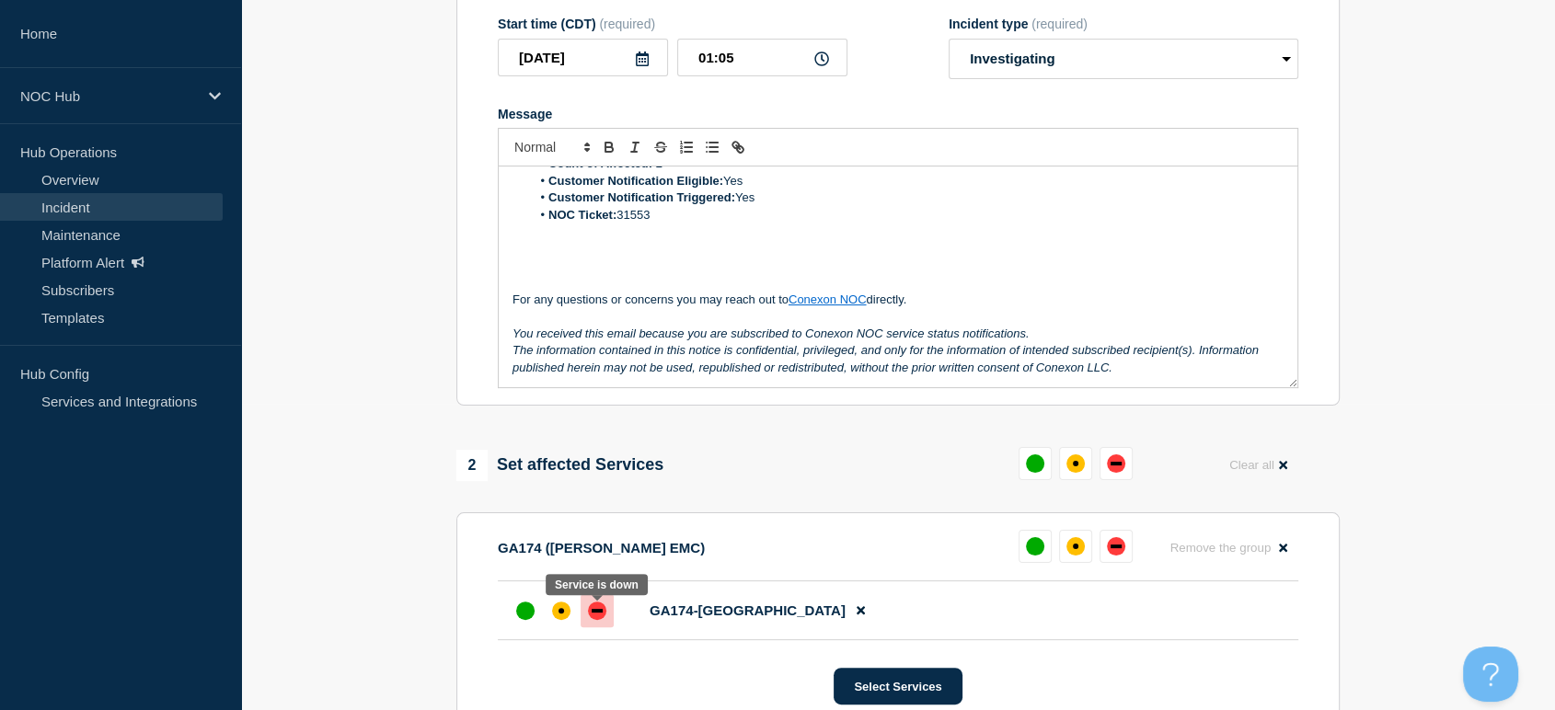
click at [601, 613] on div "down" at bounding box center [597, 611] width 11 height 4
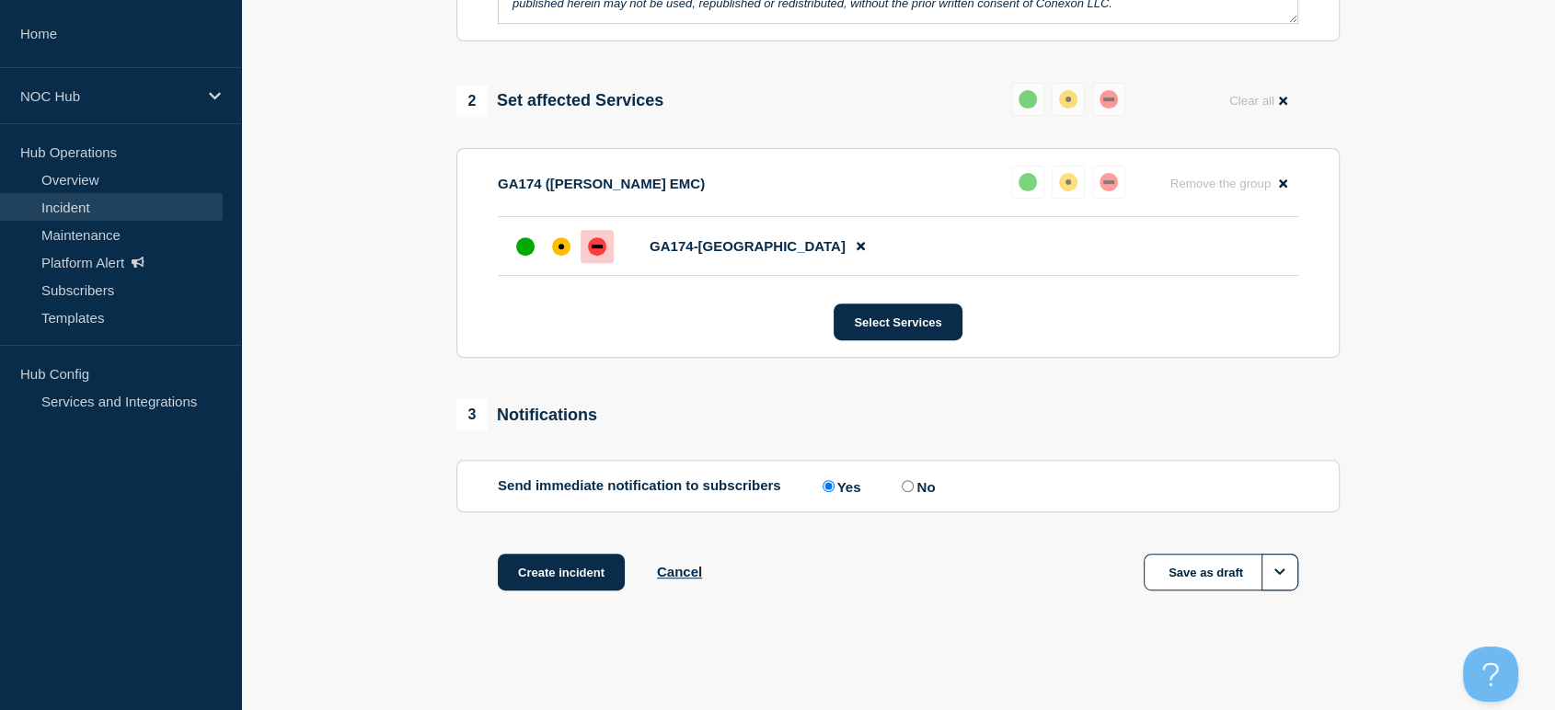
click at [913, 491] on label "No" at bounding box center [916, 486] width 38 height 17
click at [913, 491] on input "No" at bounding box center [908, 486] width 12 height 12
radio input "true"
radio input "false"
click at [542, 575] on button "Create incident" at bounding box center [561, 572] width 127 height 37
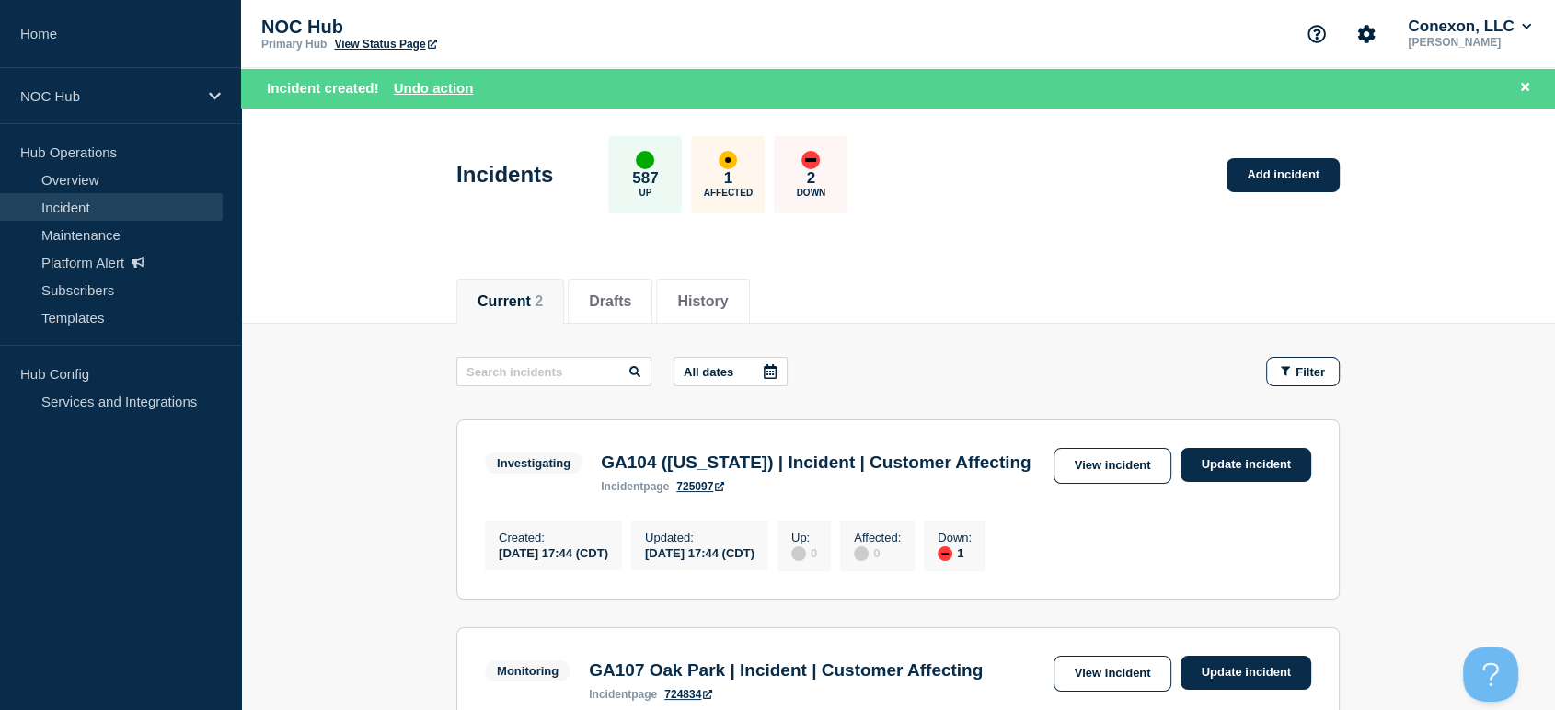
scroll to position [306, 0]
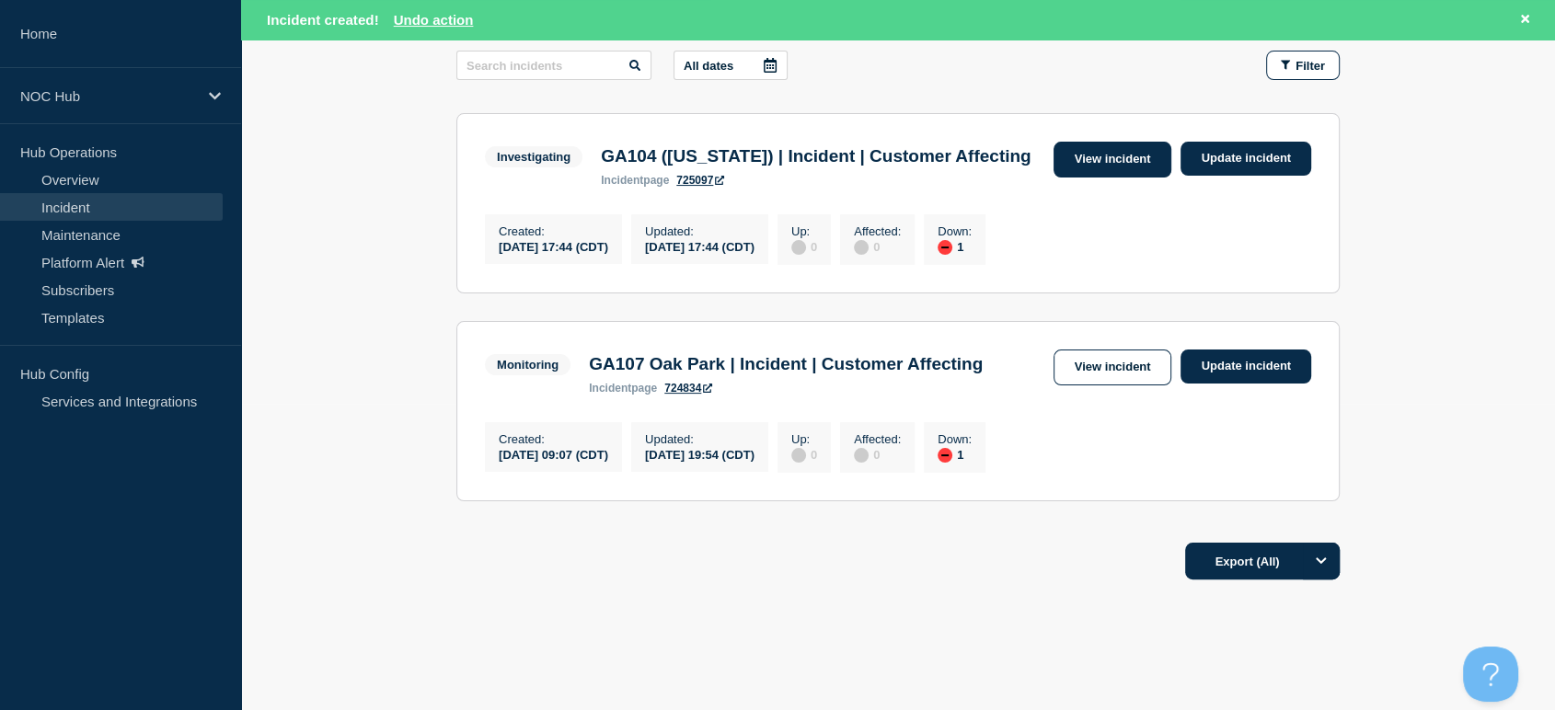
click at [1074, 154] on link "View incident" at bounding box center [1113, 160] width 119 height 36
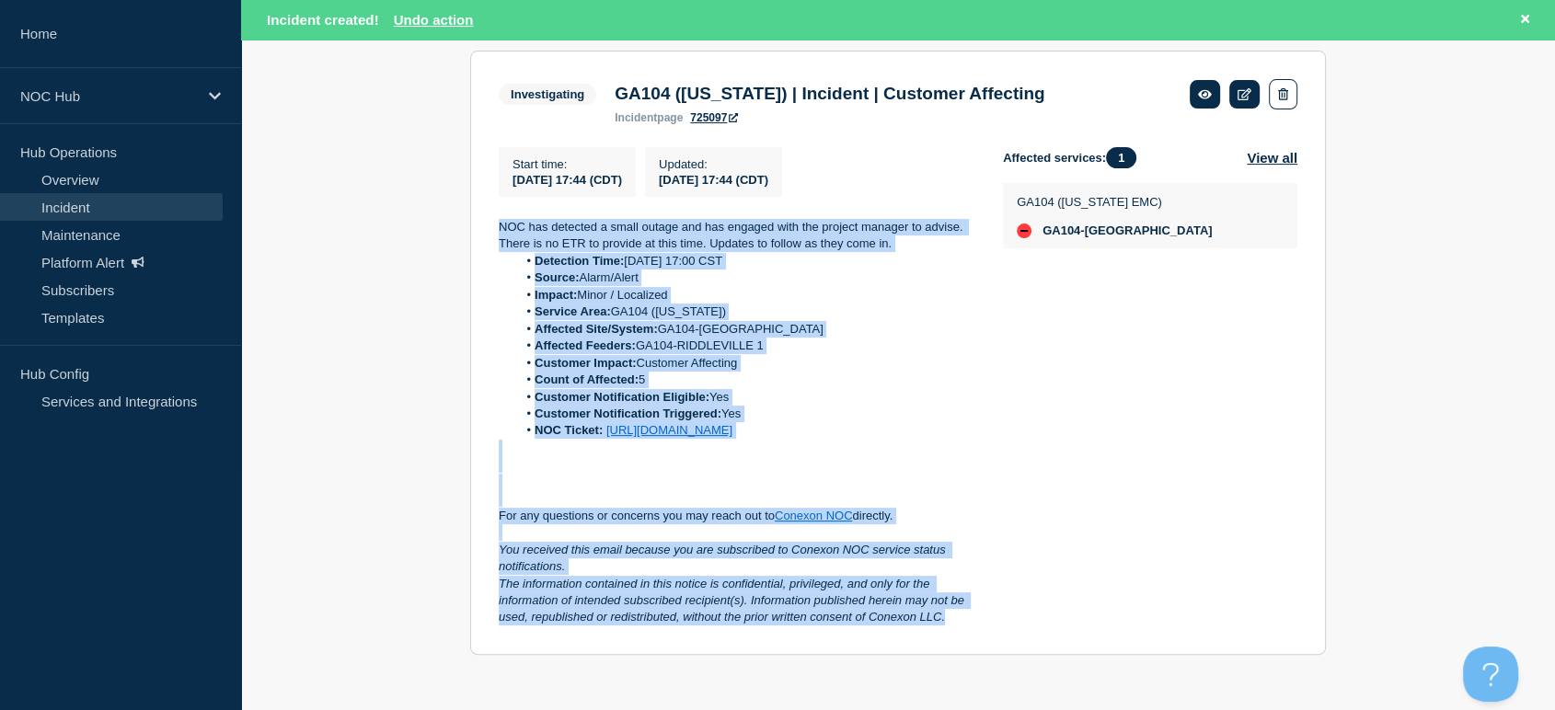
scroll to position [379, 0]
drag, startPoint x: 493, startPoint y: 372, endPoint x: 964, endPoint y: 621, distance: 533.1
click at [964, 621] on section "Investigating GA104 (Washington) | Incident | Customer Affecting incident page …" at bounding box center [898, 353] width 856 height 605
copy div "NOC has detected a small outage and has engaged with the project manager to adv…"
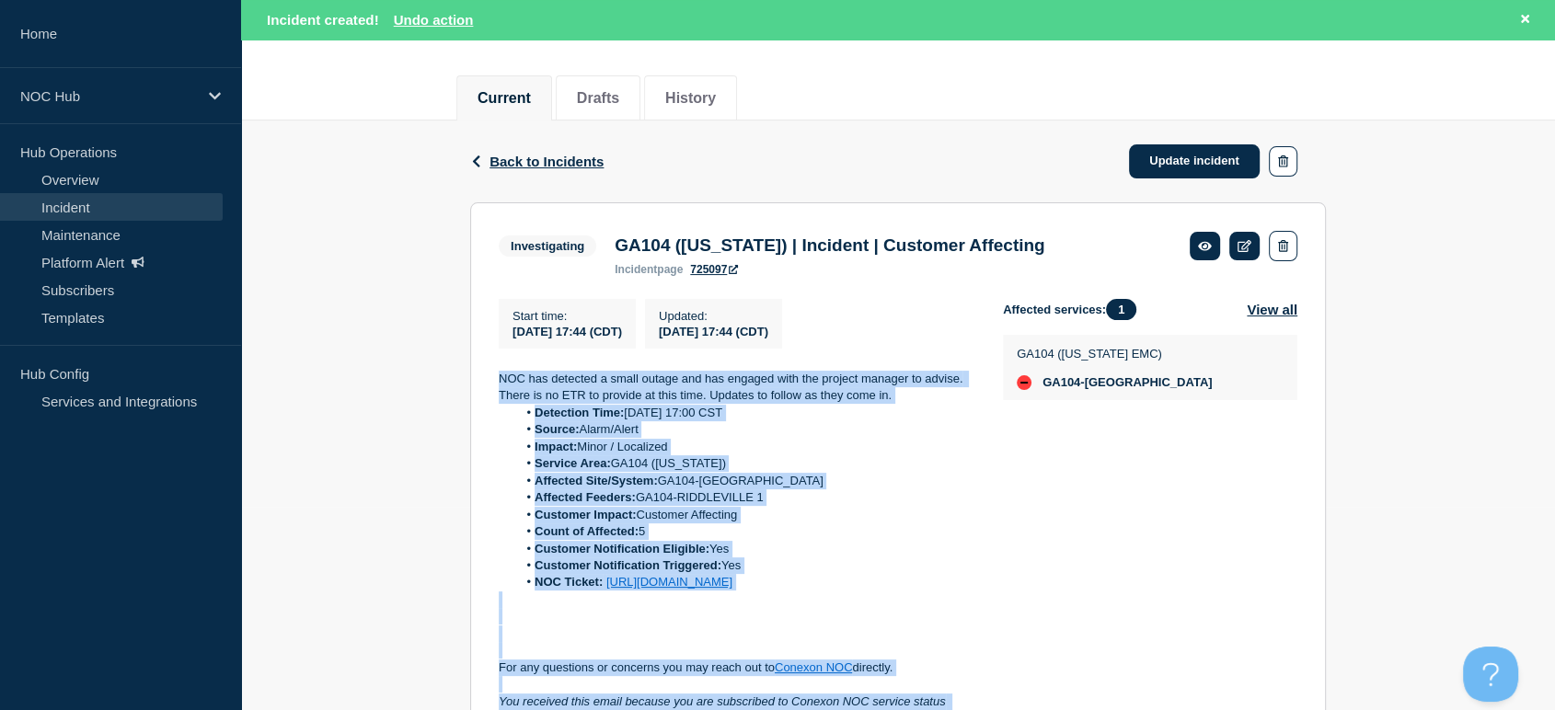
scroll to position [175, 0]
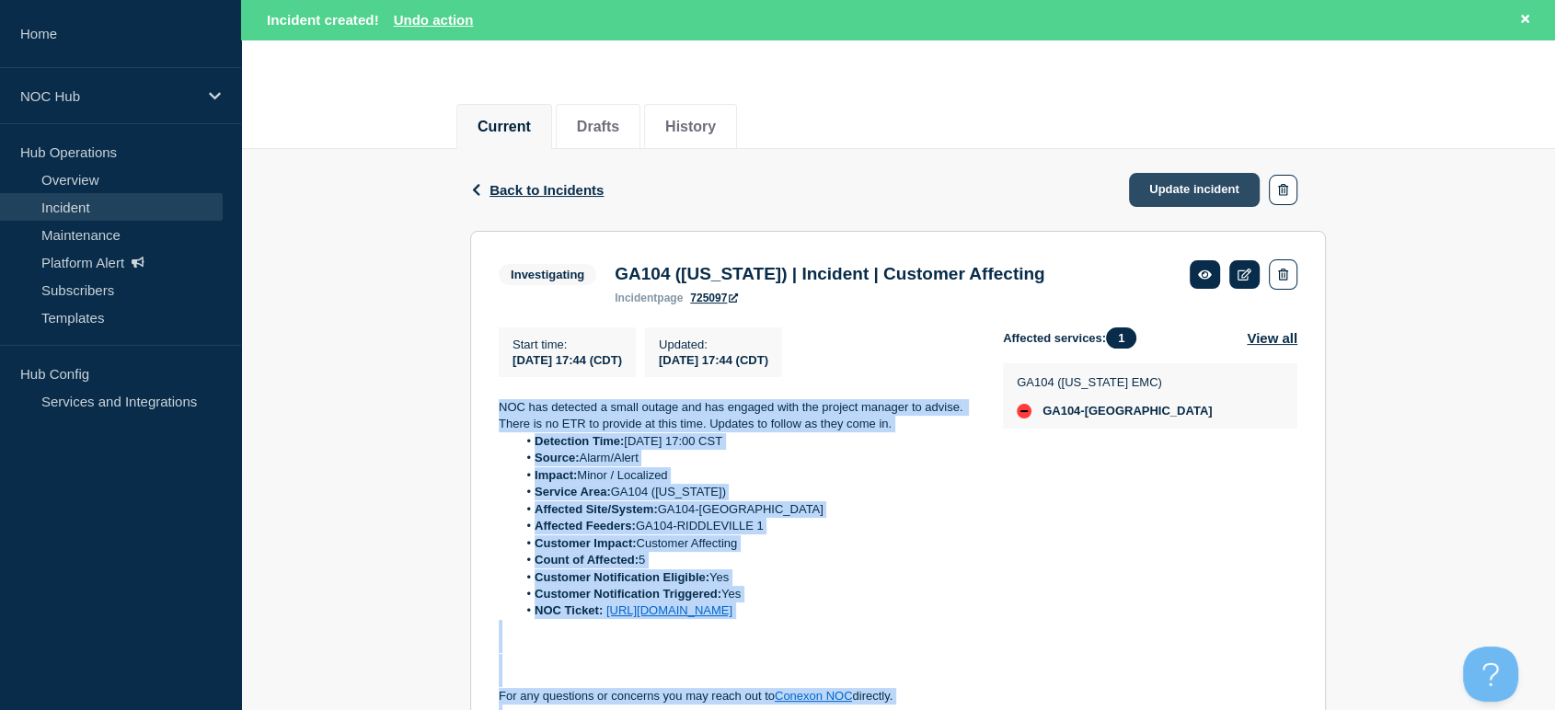
click at [1161, 190] on link "Update incident" at bounding box center [1194, 190] width 131 height 34
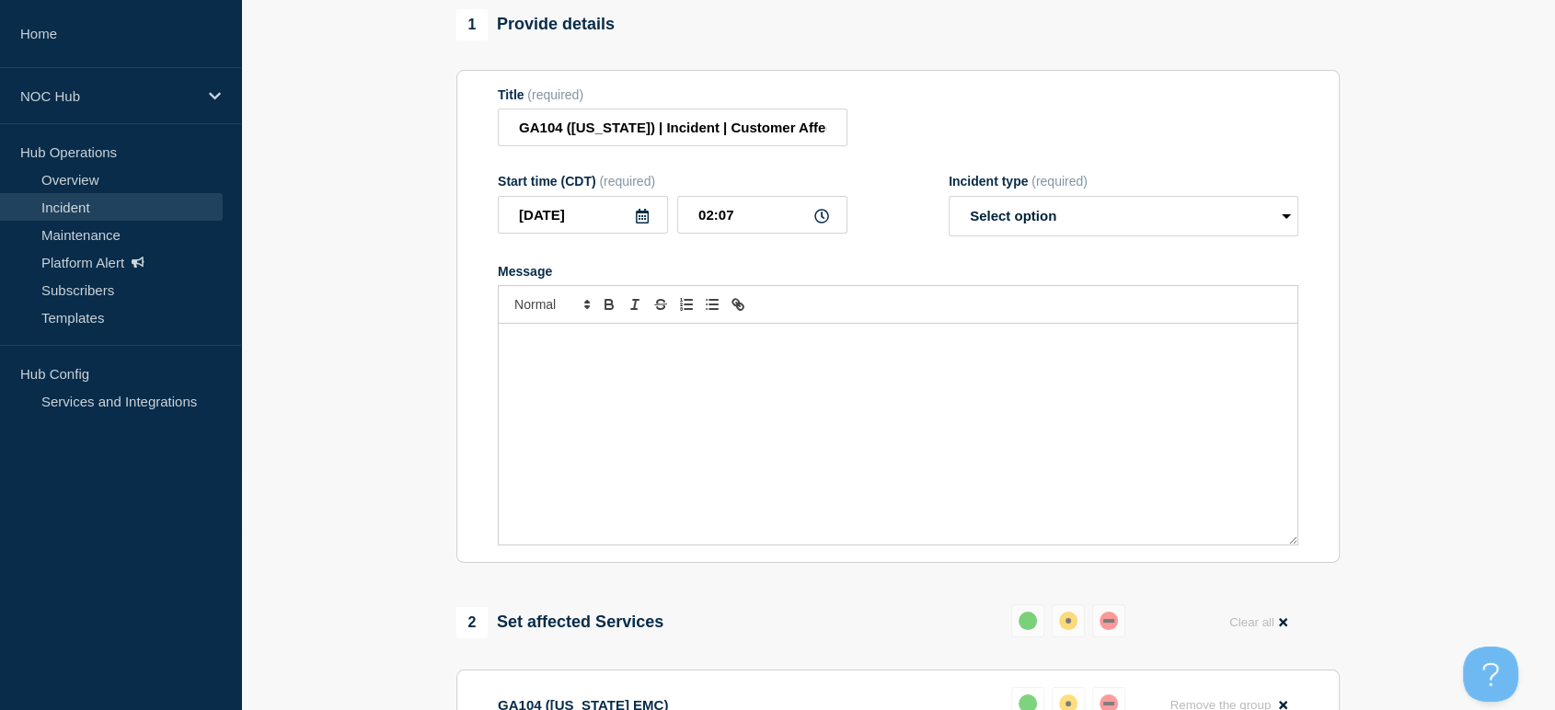
click at [757, 375] on div "Message" at bounding box center [898, 434] width 799 height 221
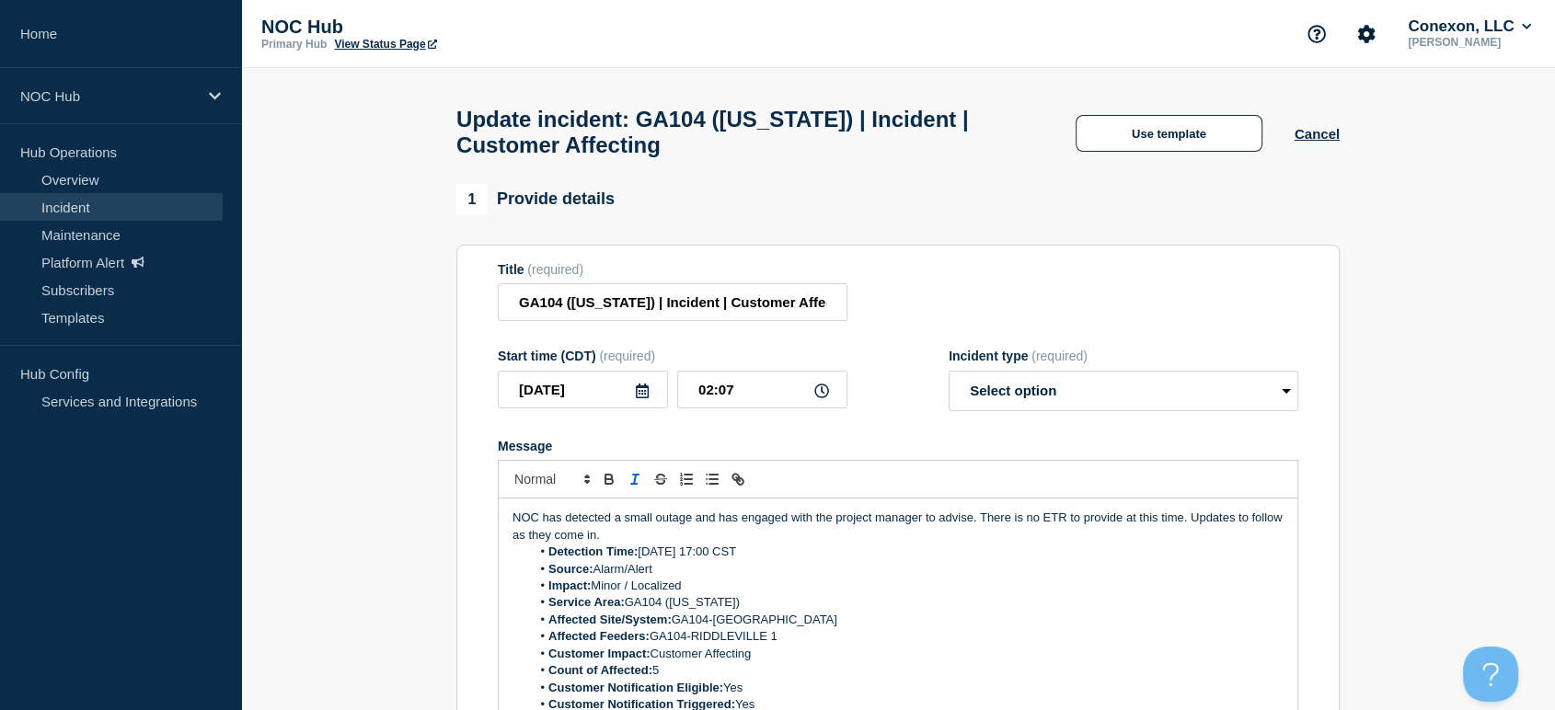
drag, startPoint x: 641, startPoint y: 548, endPoint x: 960, endPoint y: 552, distance: 318.5
click at [946, 544] on p "NOC has detected a small outage and has engaged with the project manager to adv…" at bounding box center [898, 527] width 771 height 34
click at [995, 560] on li "Detection Time: Sep 28, 2025, 17:00 CST" at bounding box center [908, 552] width 754 height 17
click at [975, 533] on p "NOC has detected a small outage and has engaged with the project manager to adv…" at bounding box center [898, 527] width 771 height 34
drag, startPoint x: 975, startPoint y: 533, endPoint x: 519, endPoint y: 531, distance: 455.6
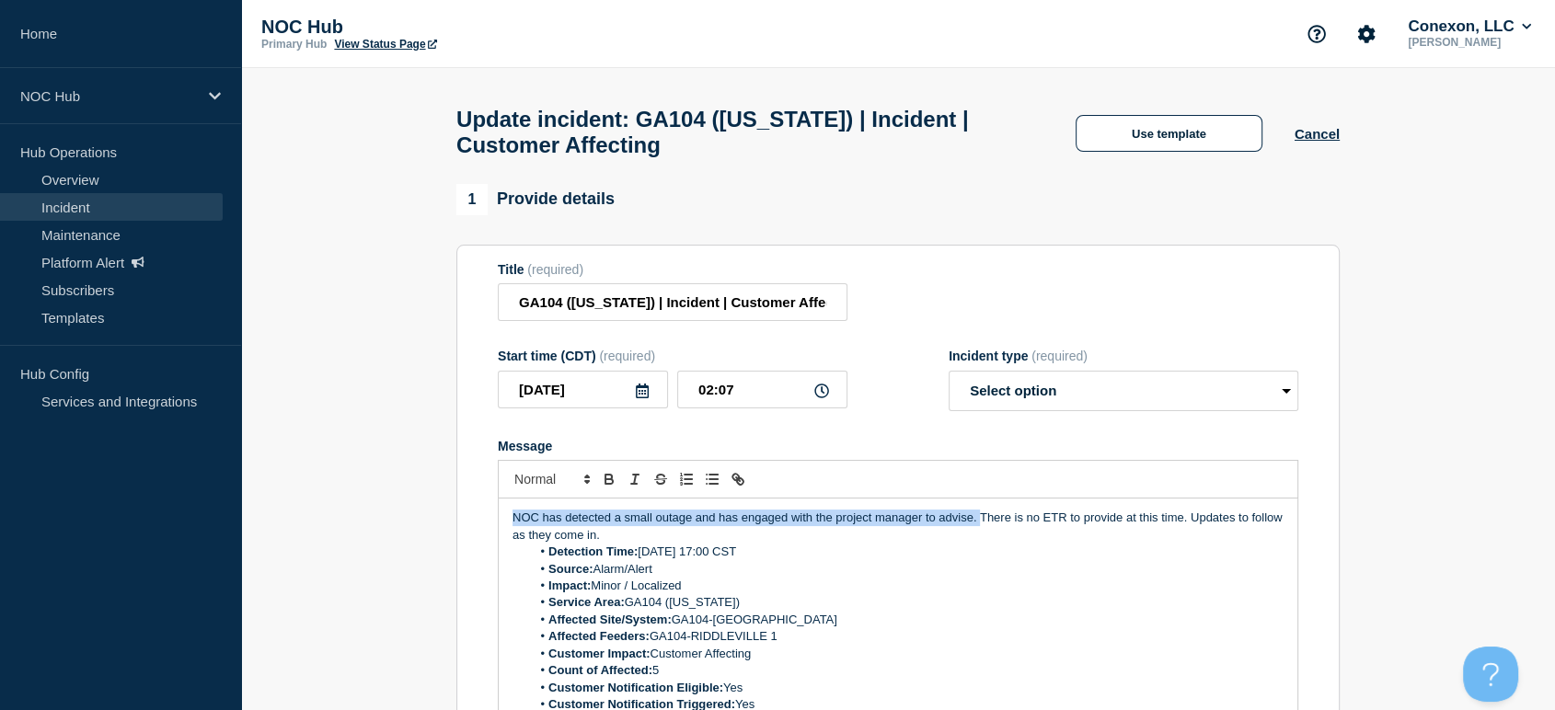
click at [519, 531] on p "NOC has detected a small outage and has engaged with the project manager to adv…" at bounding box center [898, 527] width 771 height 34
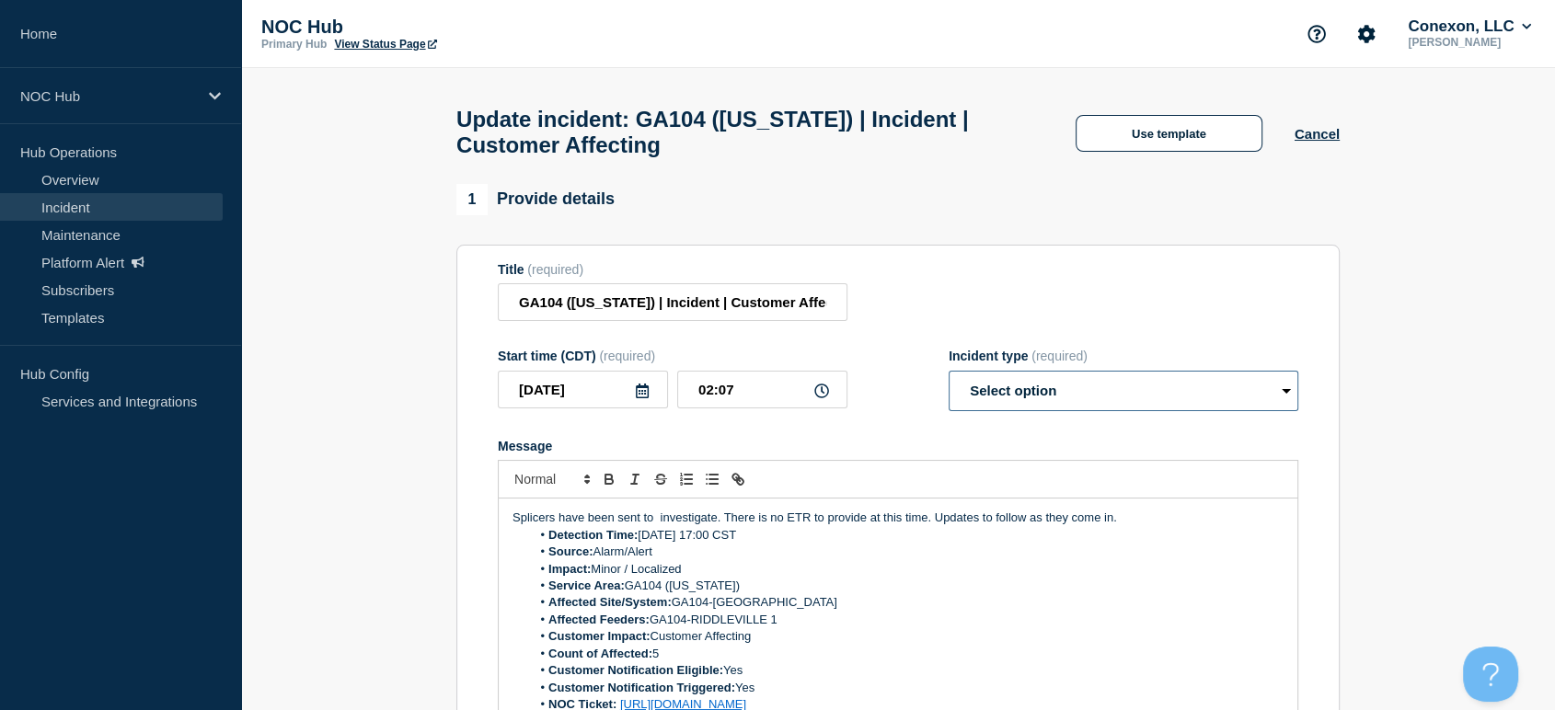
click at [1016, 395] on select "Select option Investigating Identified Monitoring Resolved" at bounding box center [1124, 391] width 350 height 40
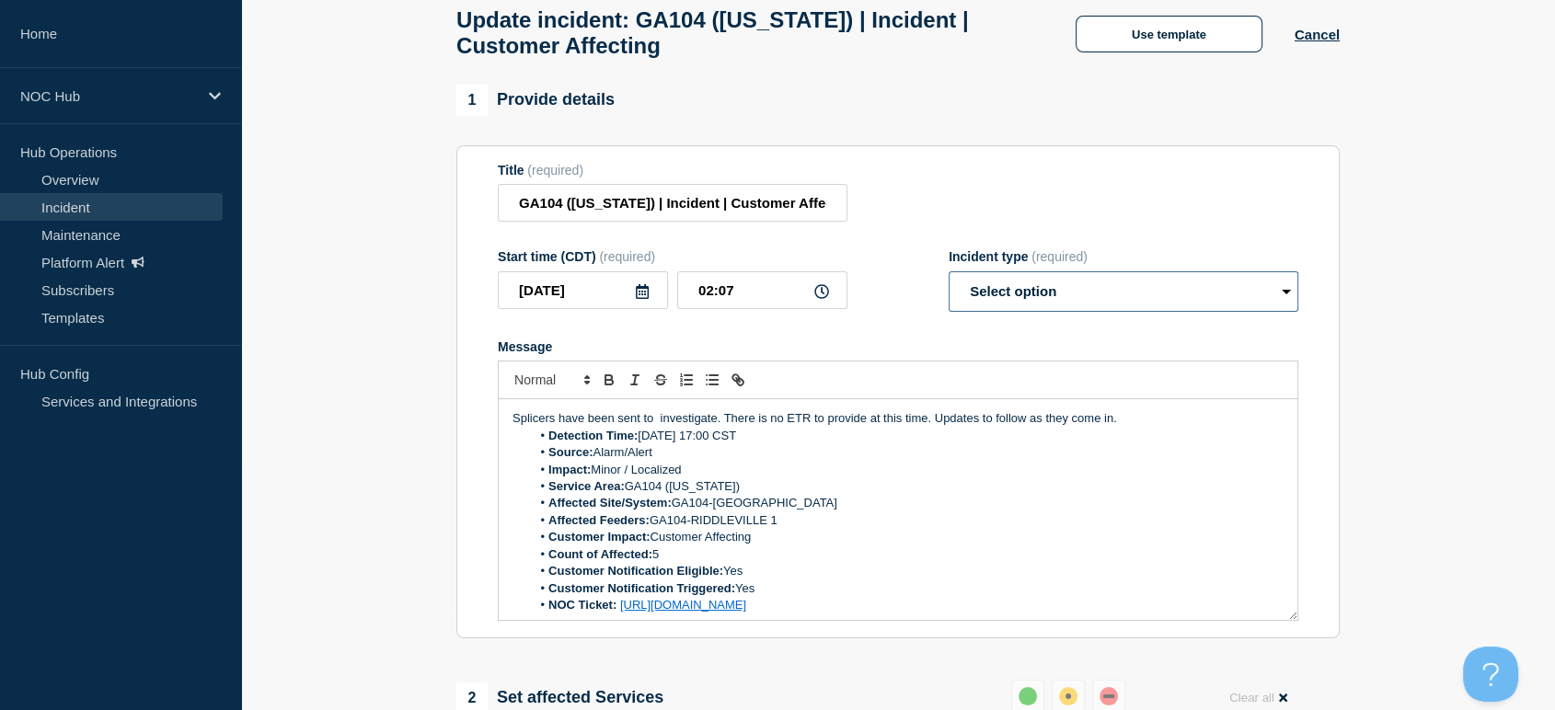
scroll to position [98, 0]
click at [991, 313] on select "Select option Investigating Identified Monitoring Resolved" at bounding box center [1124, 292] width 350 height 40
select select "investigating"
click at [949, 282] on select "Select option Investigating Identified Monitoring Resolved" at bounding box center [1124, 292] width 350 height 40
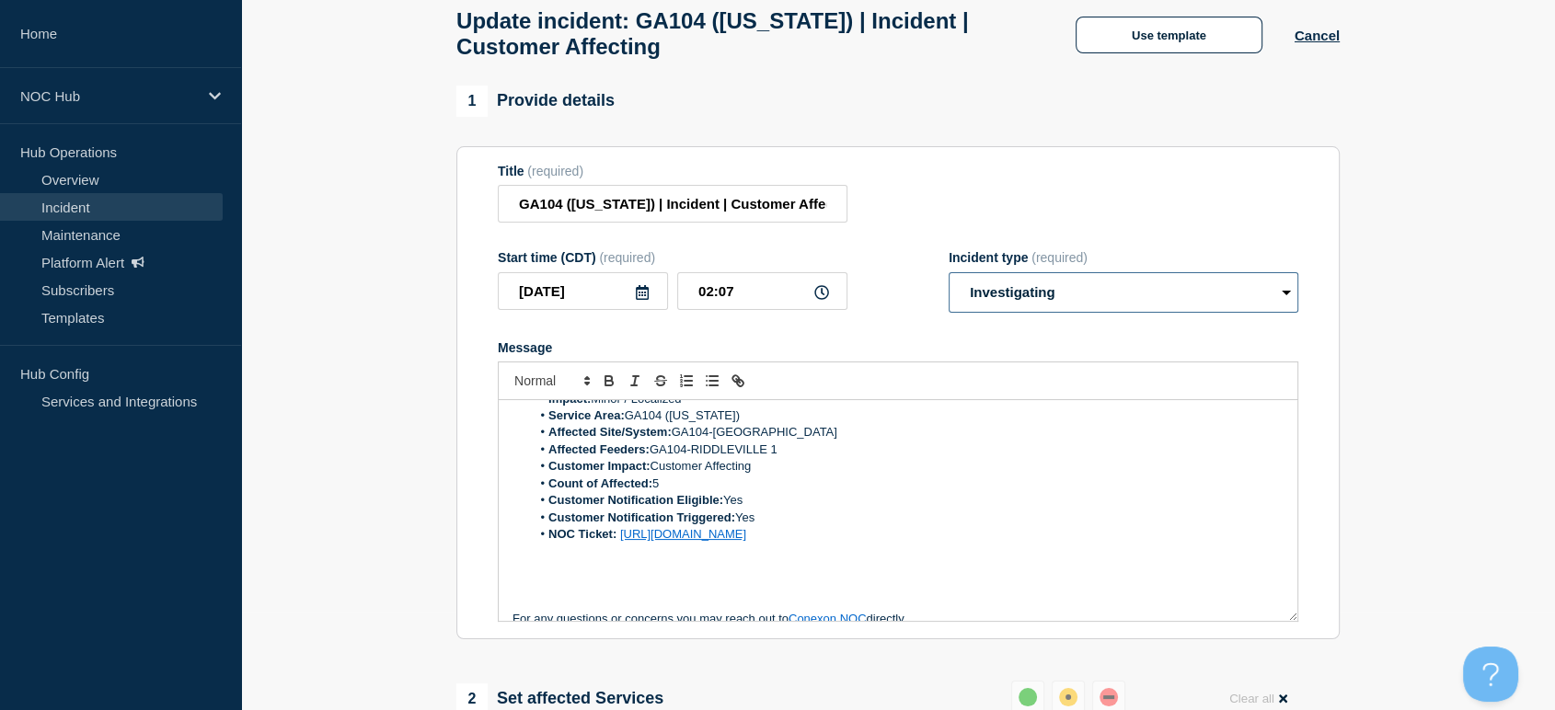
scroll to position [0, 0]
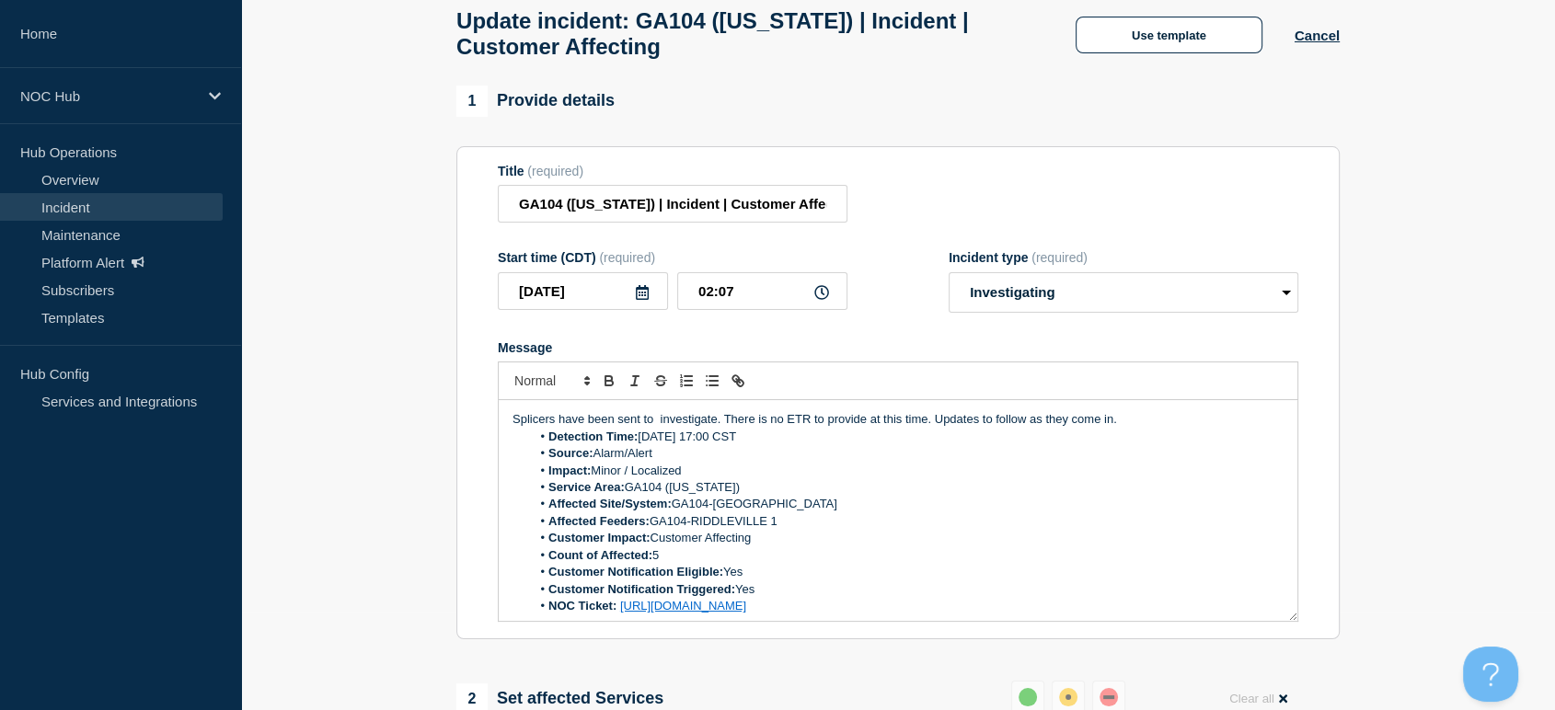
click at [655, 428] on p "Splicers have been sent to investigate. There is no ETR to provide at this time…" at bounding box center [898, 419] width 771 height 17
click at [1175, 425] on p "Splicers have been sent to investigate. There is no ETR to provide at this time…" at bounding box center [898, 419] width 771 height 17
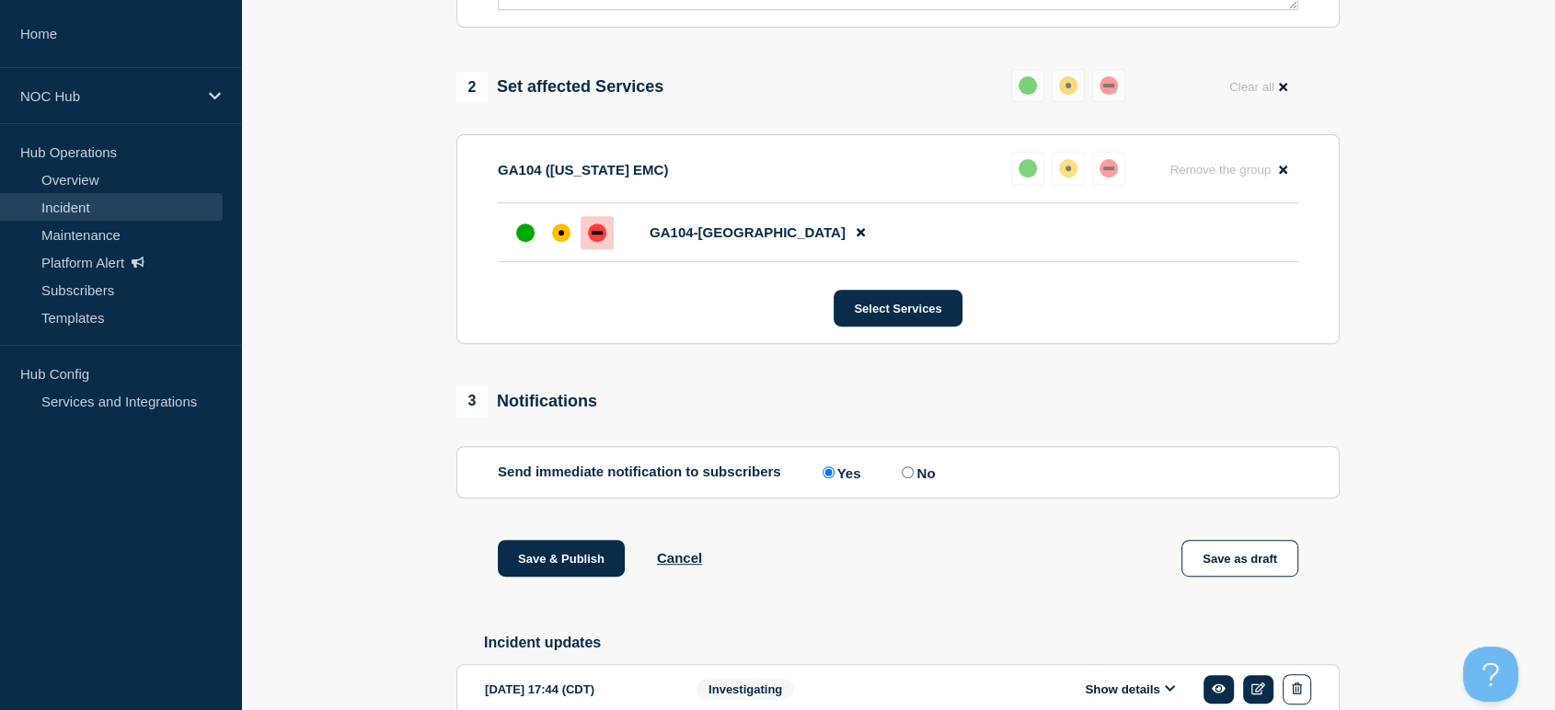
scroll to position [814, 0]
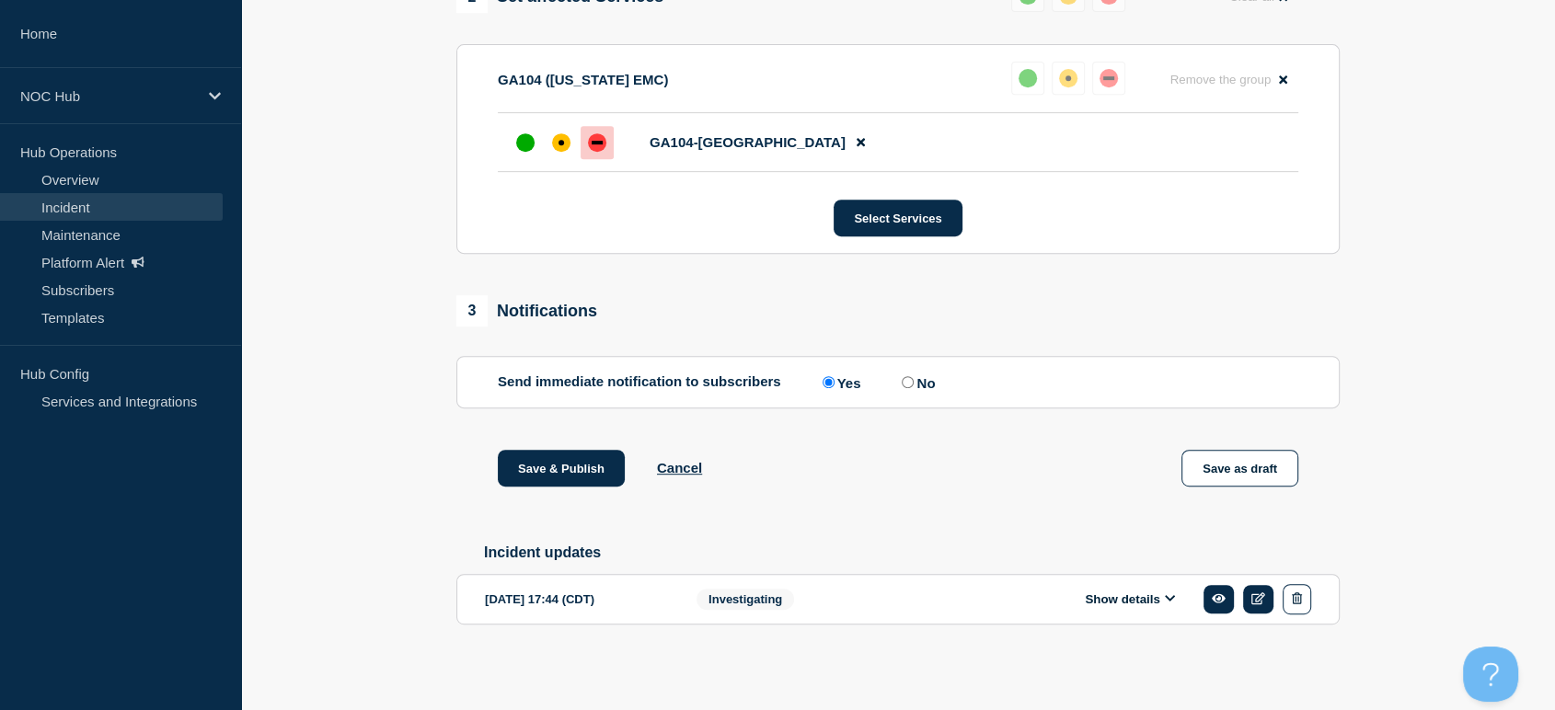
click at [914, 376] on input "No" at bounding box center [908, 382] width 12 height 12
radio input "true"
radio input "false"
click at [550, 460] on button "Save & Publish" at bounding box center [561, 468] width 127 height 37
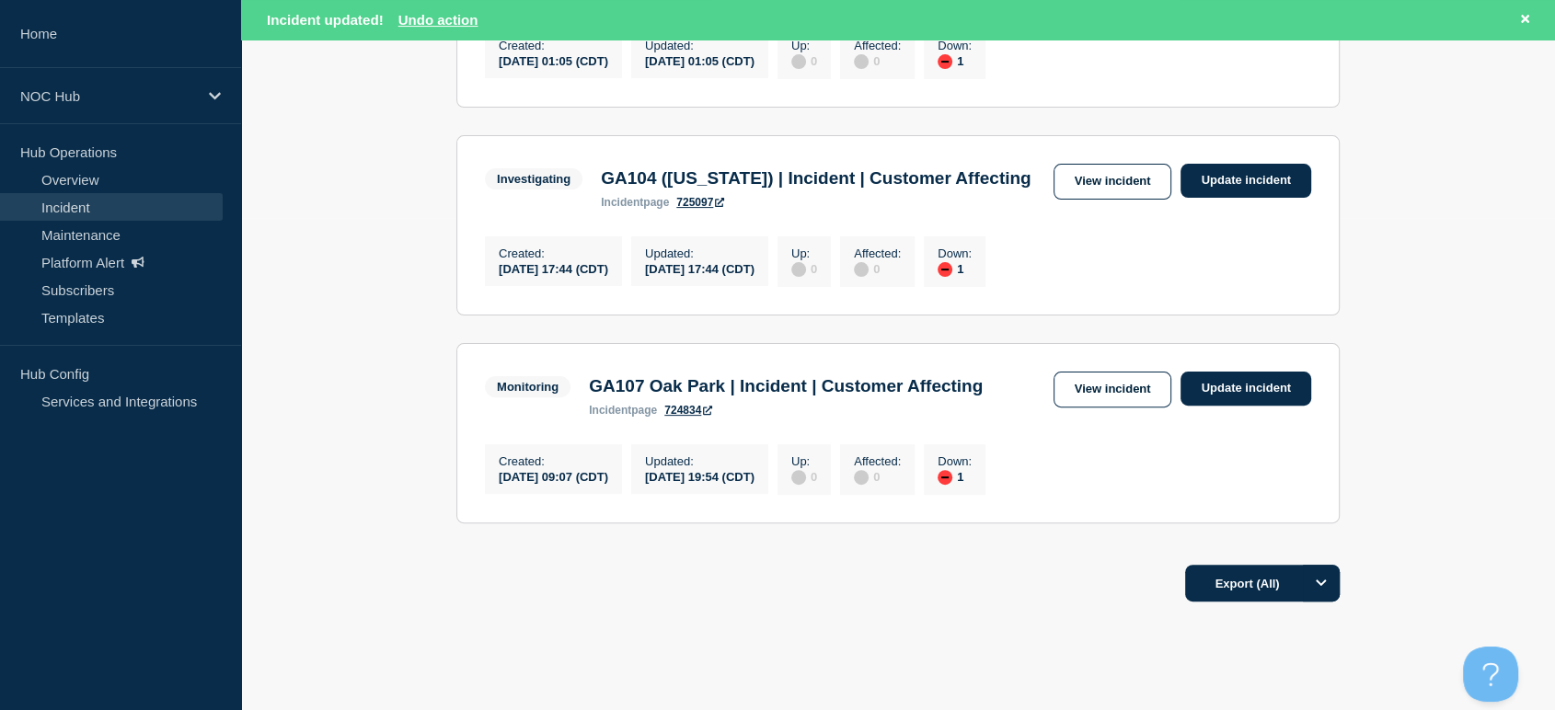
scroll to position [594, 0]
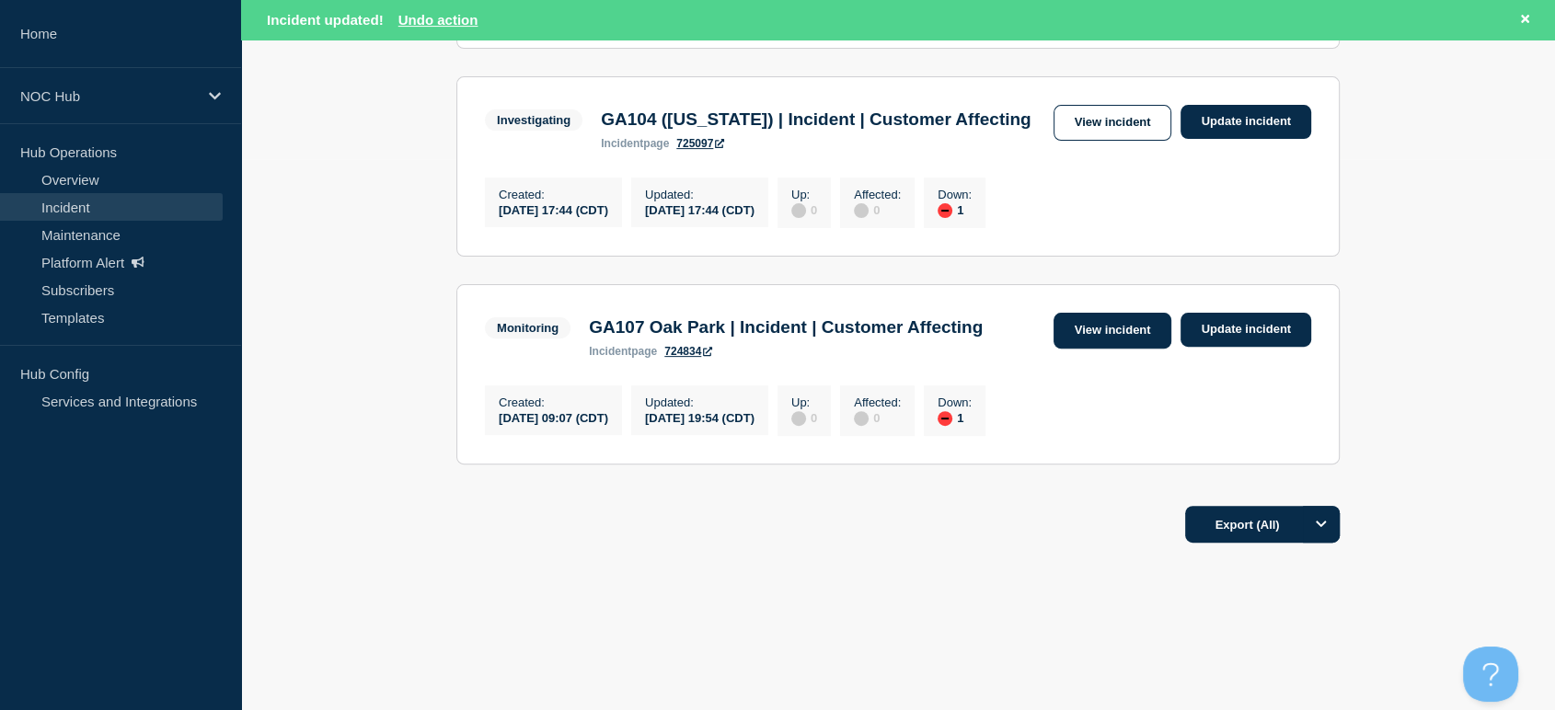
click at [1081, 323] on link "View incident" at bounding box center [1113, 331] width 119 height 36
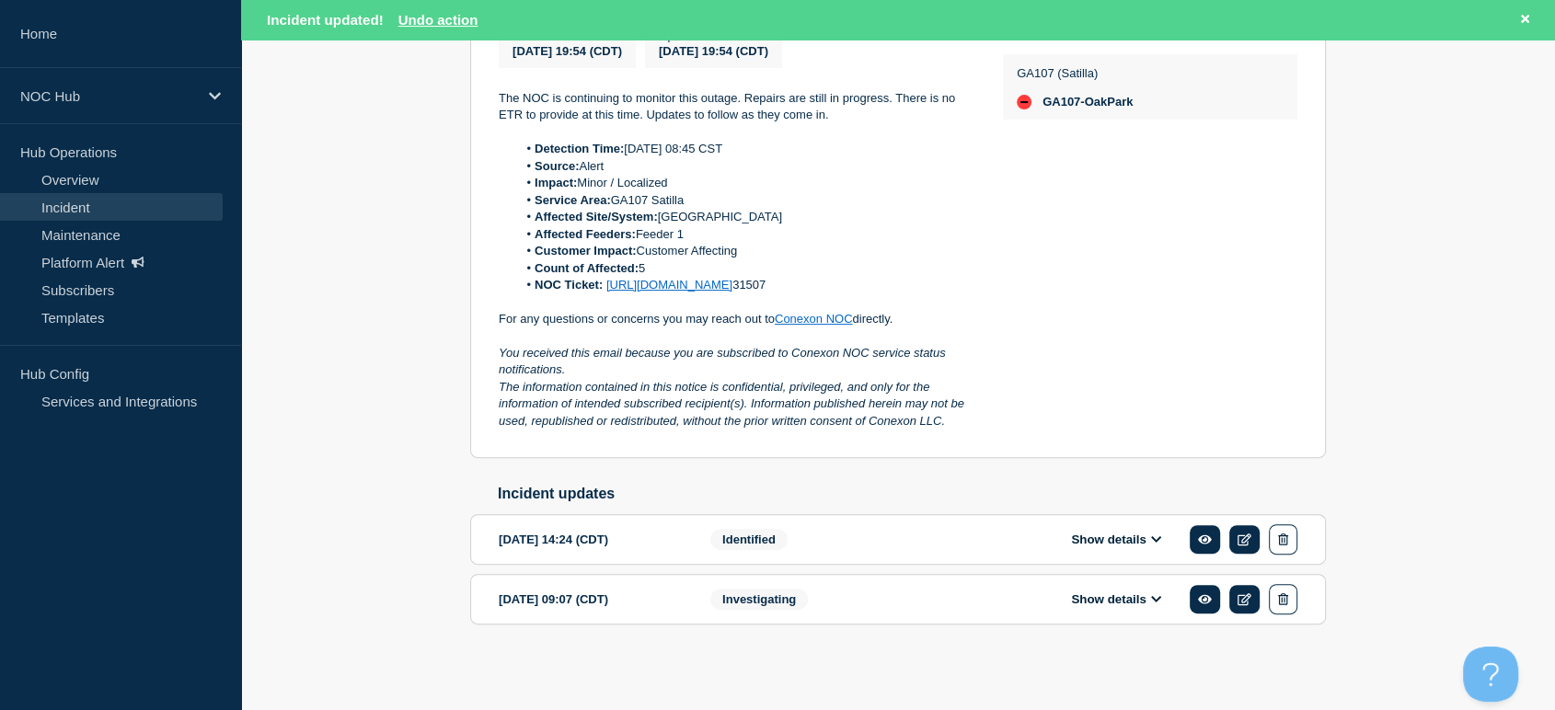
scroll to position [306, 0]
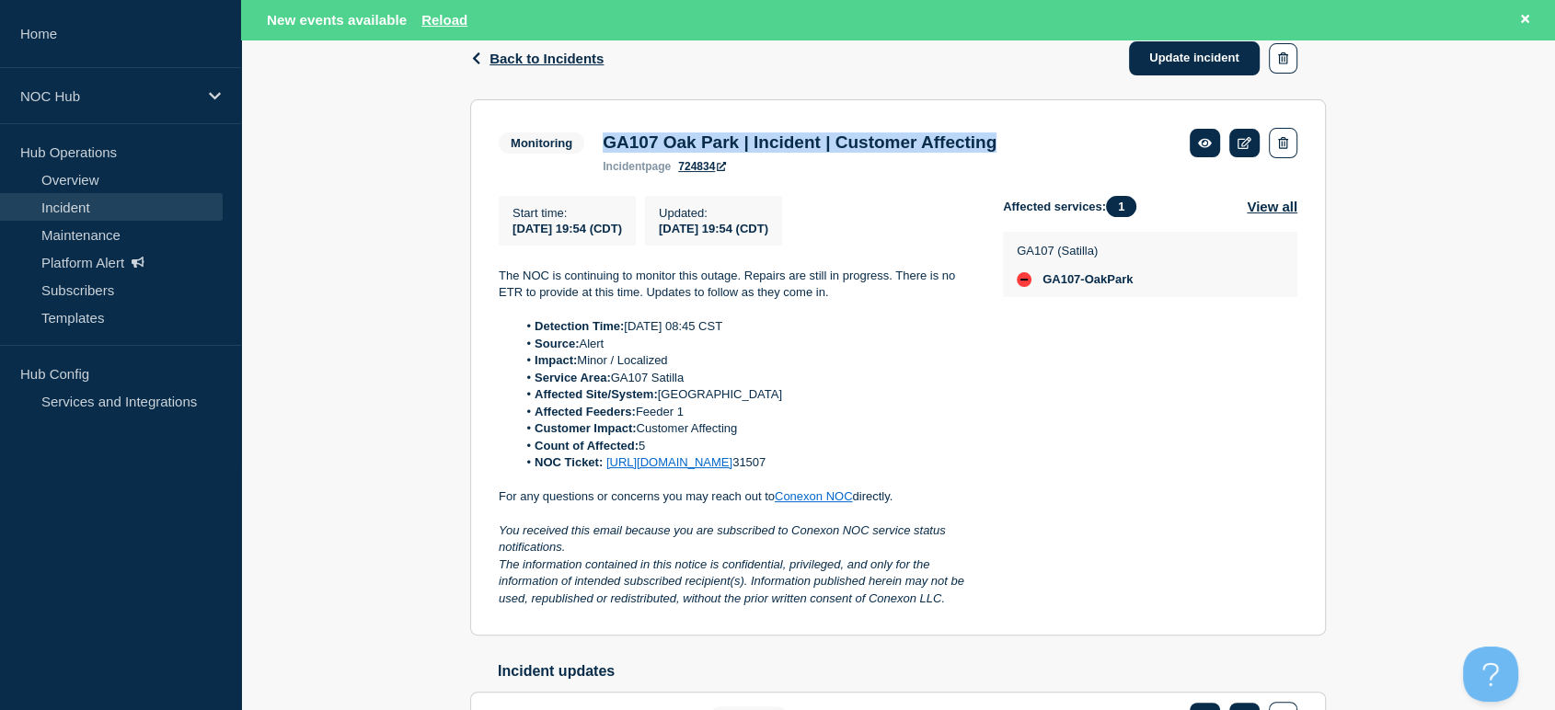
drag, startPoint x: 1064, startPoint y: 144, endPoint x: 609, endPoint y: 112, distance: 455.8
click at [609, 112] on section "Monitoring GA107 Oak Park | Incident | Customer Affecting incident page 724834 …" at bounding box center [898, 367] width 856 height 537
copy h3 "GA107 Oak Park | Incident | Customer Affecting"
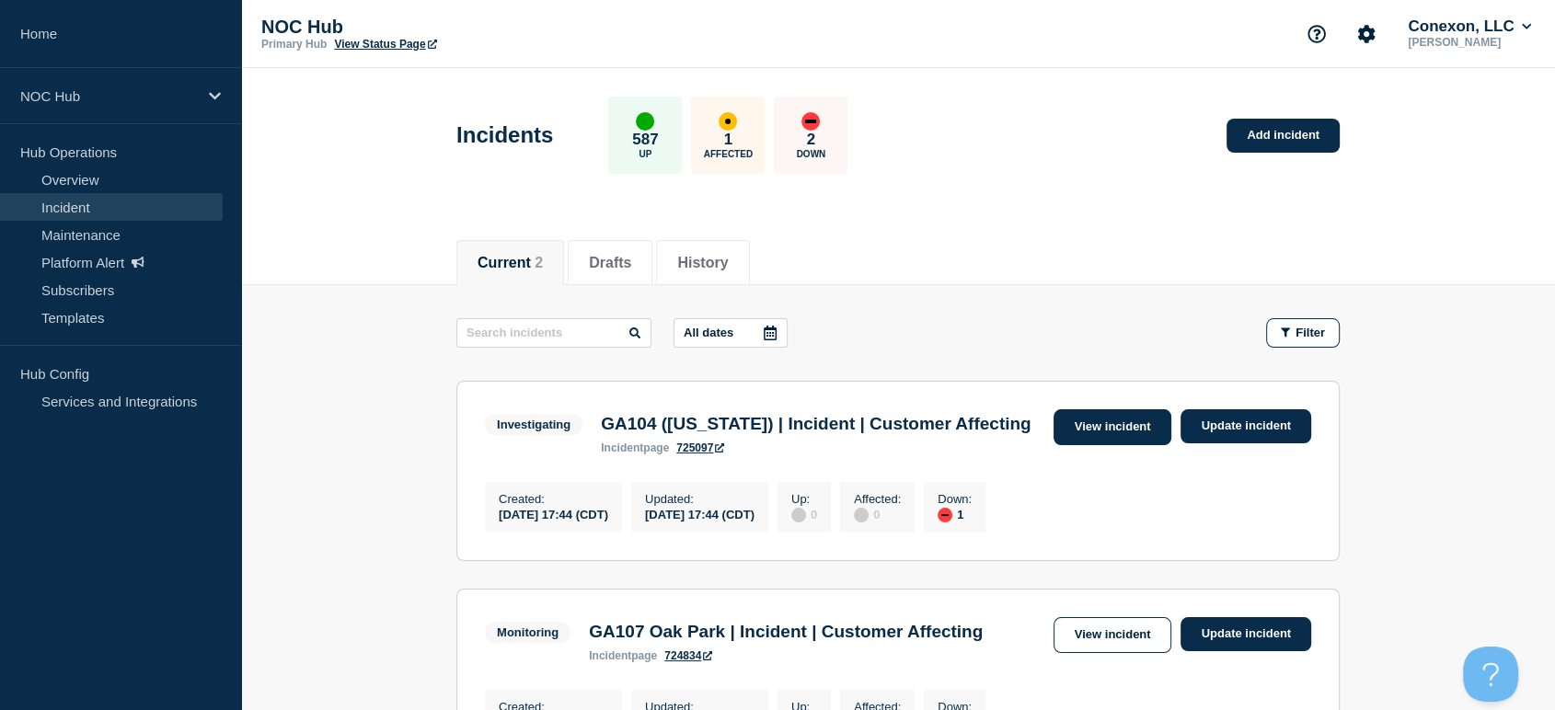
click at [1093, 419] on link "View incident" at bounding box center [1113, 428] width 119 height 36
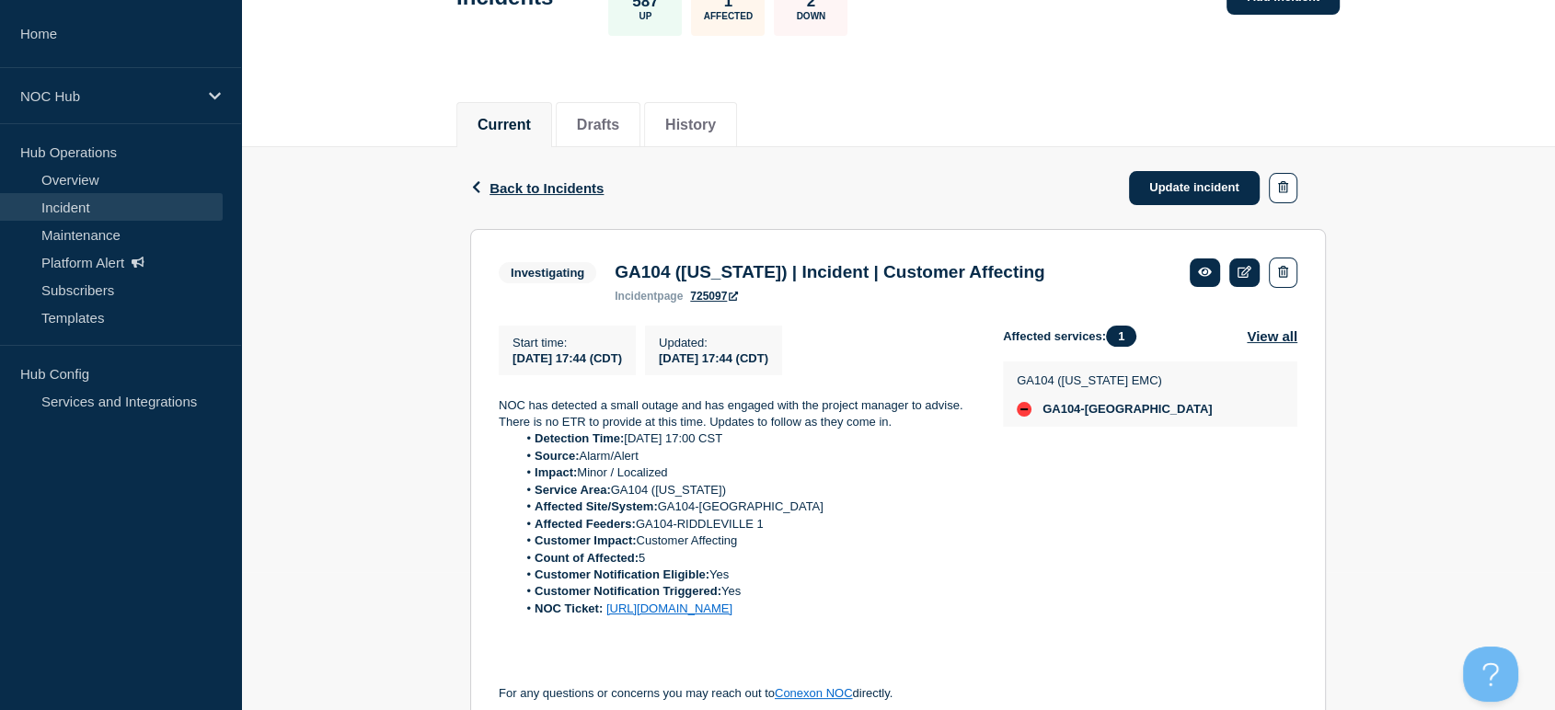
scroll to position [306, 0]
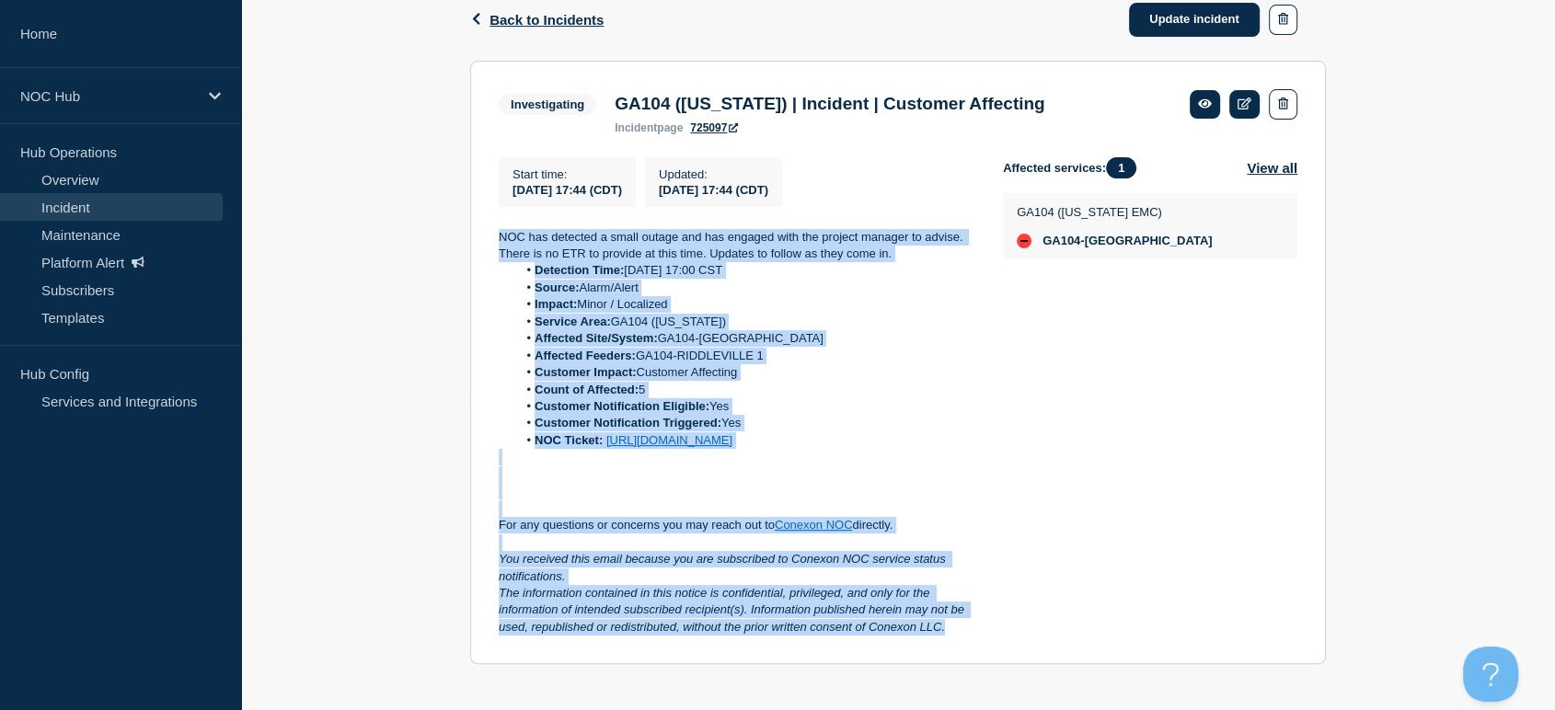
drag, startPoint x: 510, startPoint y: 243, endPoint x: 993, endPoint y: 684, distance: 654.0
click at [993, 665] on section "Investigating GA104 (Washington) | Incident | Customer Affecting incident page …" at bounding box center [898, 363] width 856 height 605
copy div "NOC has detected a small outage and has engaged with the project manager to adv…"
